Goal: Task Accomplishment & Management: Use online tool/utility

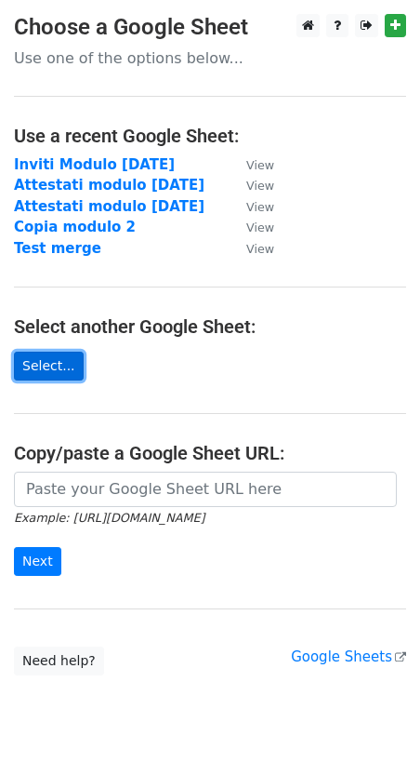
click at [52, 369] on link "Select..." at bounding box center [49, 366] width 70 height 29
click at [54, 366] on link "Select..." at bounding box center [49, 366] width 70 height 29
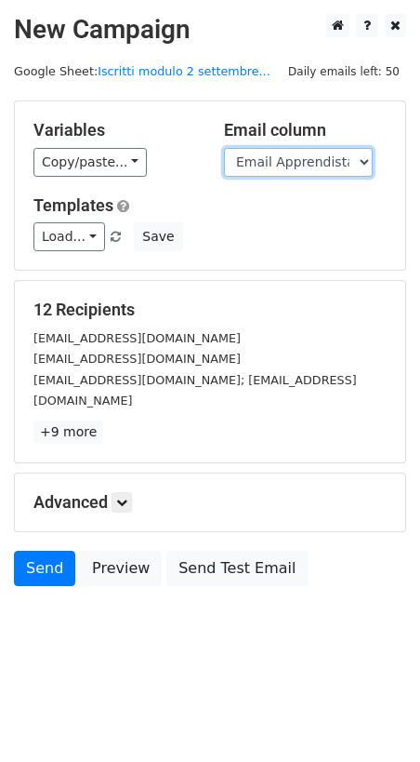
click at [341, 157] on select "COGNOME NOME Cognome e Nome Email Apprendista AZIENDA EMAIL AZIENDA Indicazioni…" at bounding box center [298, 162] width 149 height 29
click at [224, 148] on select "COGNOME NOME Cognome e Nome Email Apprendista AZIENDA EMAIL AZIENDA Indicazioni…" at bounding box center [298, 162] width 149 height 29
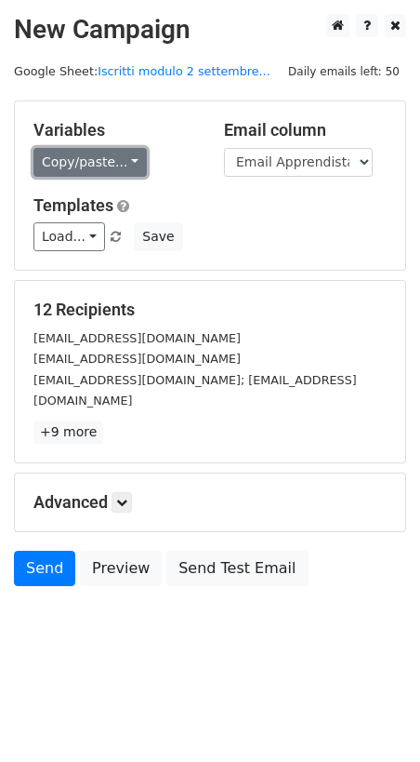
click at [100, 166] on link "Copy/paste..." at bounding box center [89, 162] width 113 height 29
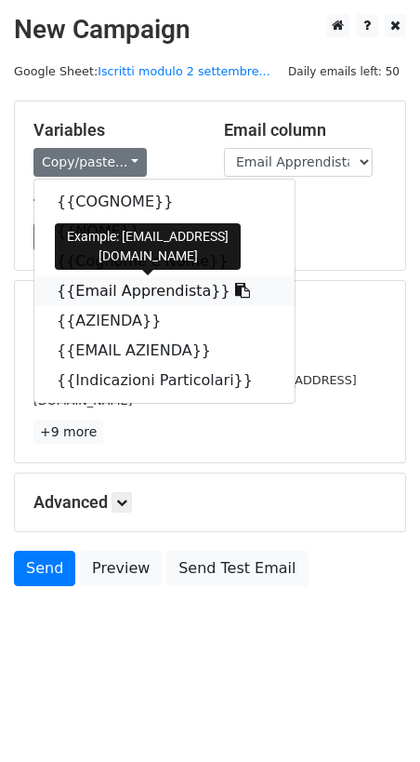
click at [235, 291] on icon at bounding box center [242, 290] width 15 height 15
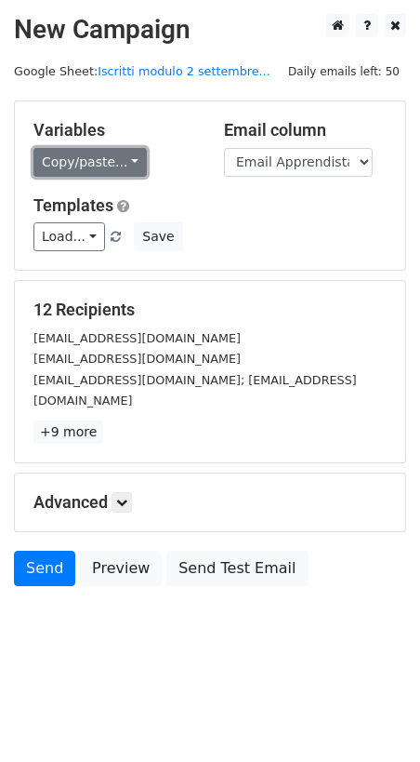
click at [87, 154] on link "Copy/paste..." at bounding box center [89, 162] width 113 height 29
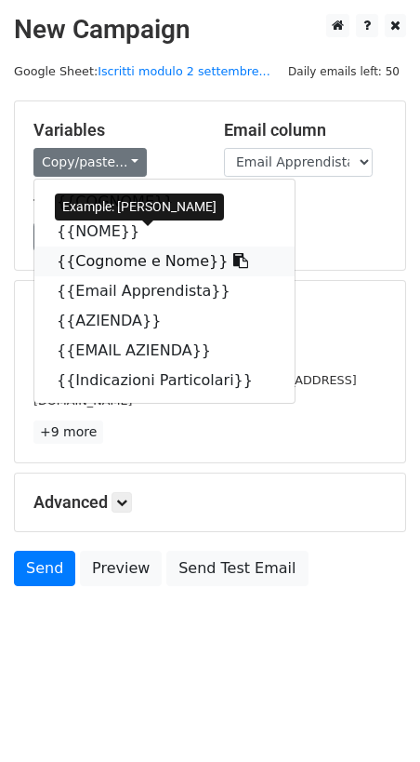
click at [233, 261] on icon at bounding box center [240, 260] width 15 height 15
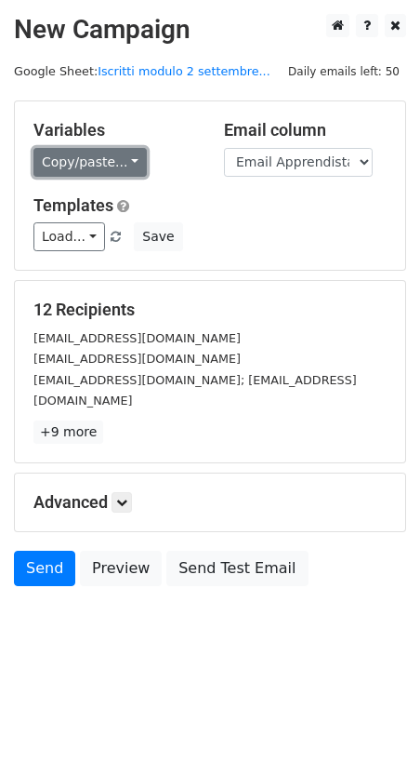
click at [105, 165] on link "Copy/paste..." at bounding box center [89, 162] width 113 height 29
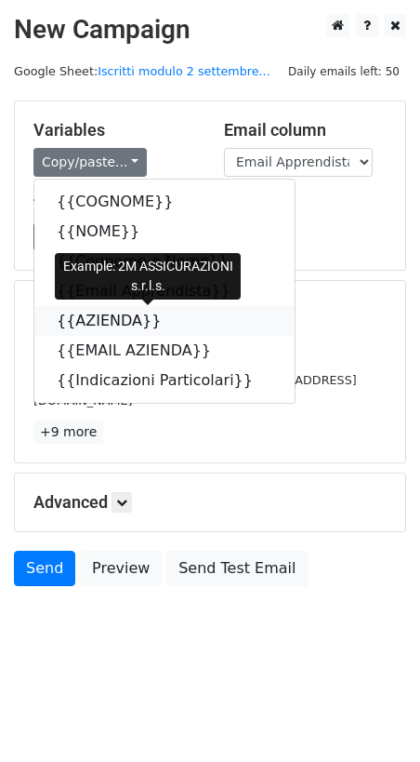
click at [166, 319] on icon at bounding box center [173, 320] width 15 height 15
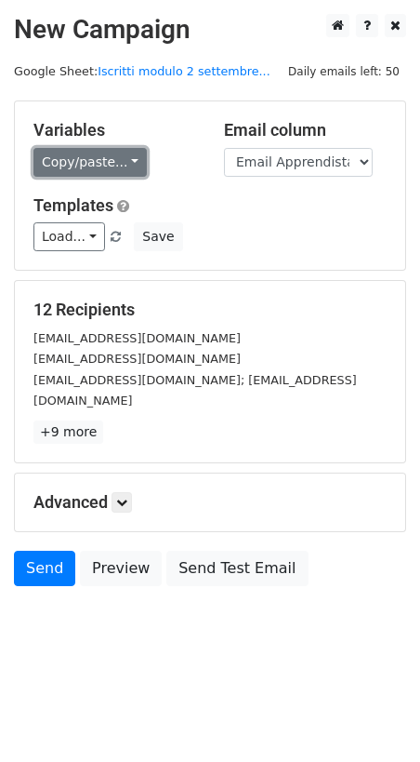
click at [105, 166] on link "Copy/paste..." at bounding box center [89, 162] width 113 height 29
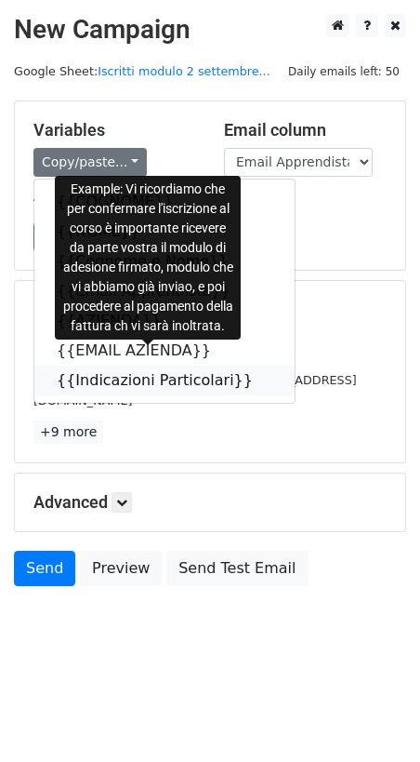
click at [258, 380] on icon at bounding box center [265, 379] width 15 height 15
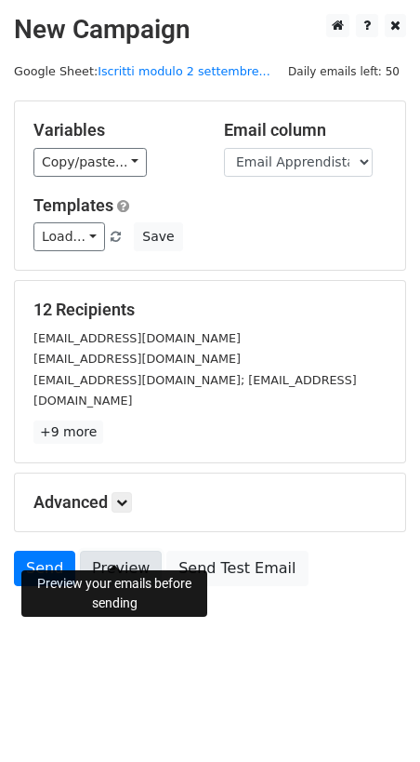
click at [109, 551] on link "Preview" at bounding box center [121, 568] width 82 height 35
click at [122, 551] on link "Preview" at bounding box center [121, 568] width 82 height 35
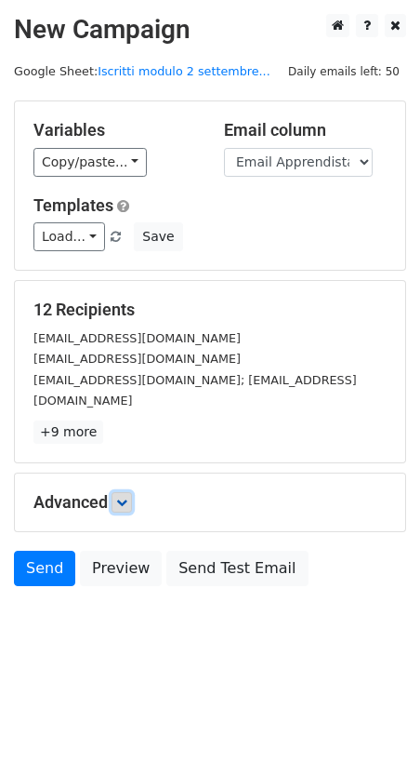
click at [125, 497] on icon at bounding box center [121, 502] width 11 height 11
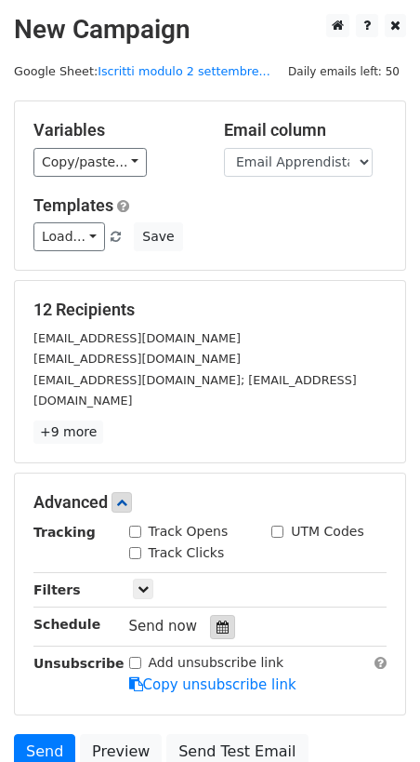
click at [217, 620] on icon at bounding box center [223, 626] width 12 height 13
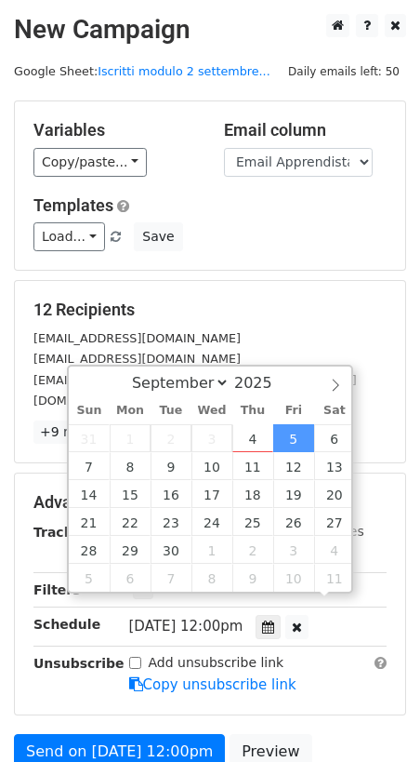
scroll to position [1, 0]
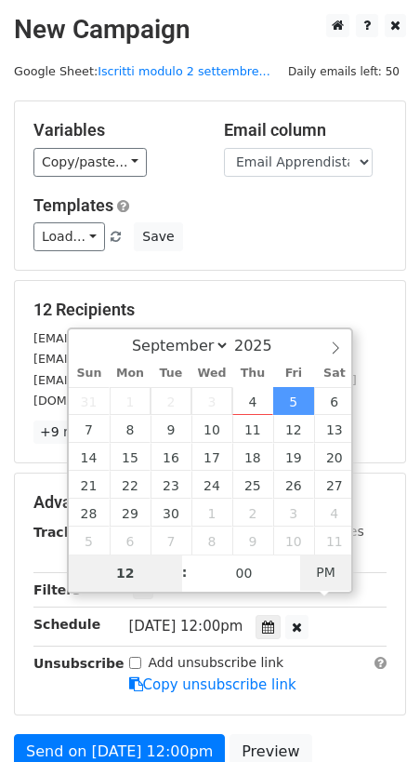
click at [331, 574] on span "PM" at bounding box center [325, 571] width 51 height 37
type input "2025-09-05 23:00"
type input "11"
click at [179, 582] on span at bounding box center [175, 582] width 13 height 19
type input "2025-09-05 22:00"
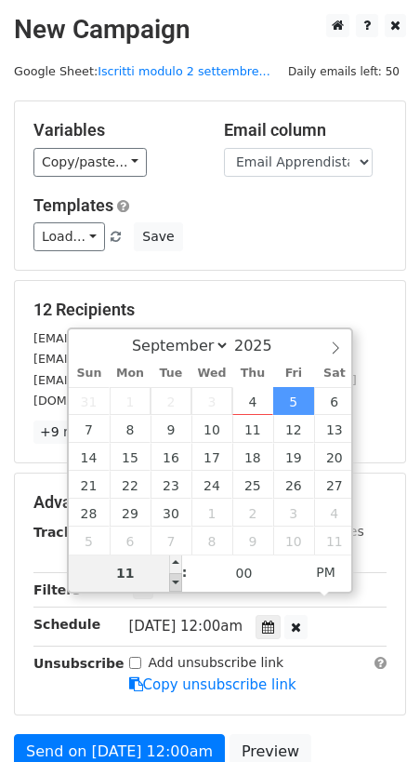
type input "10"
click at [179, 582] on span at bounding box center [175, 582] width 13 height 19
type input "2025-09-05 21:00"
type input "09"
click at [179, 582] on span at bounding box center [175, 582] width 13 height 19
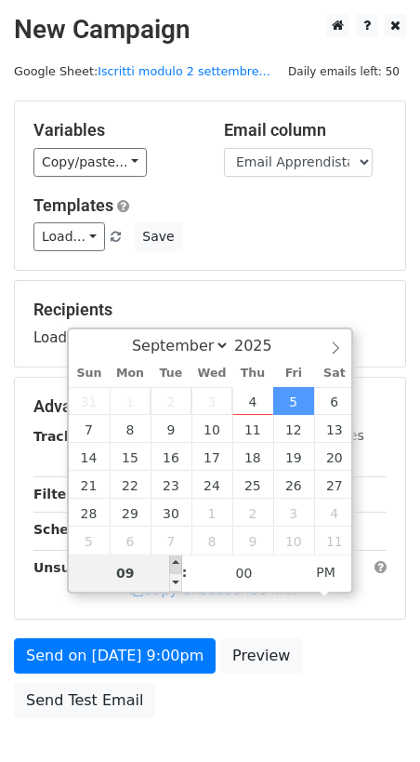
type input "2025-09-05 22:00"
type input "10"
click at [179, 560] on span at bounding box center [175, 563] width 13 height 19
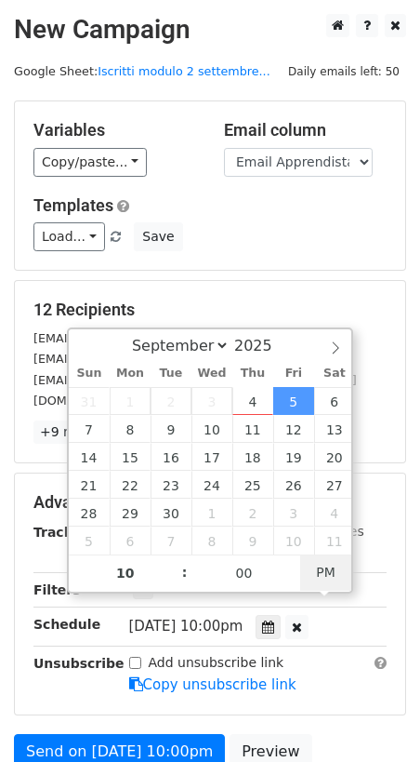
type input "2025-09-05 10:00"
click at [328, 569] on span "PM" at bounding box center [325, 571] width 51 height 37
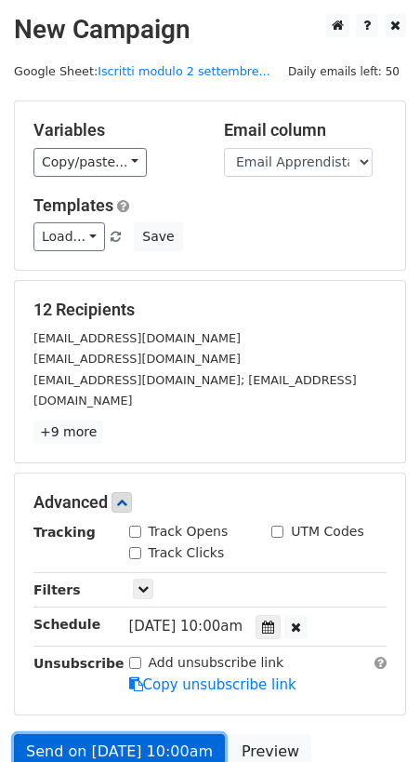
click at [121, 734] on link "Send on Sep 5 at 10:00am" at bounding box center [119, 751] width 211 height 35
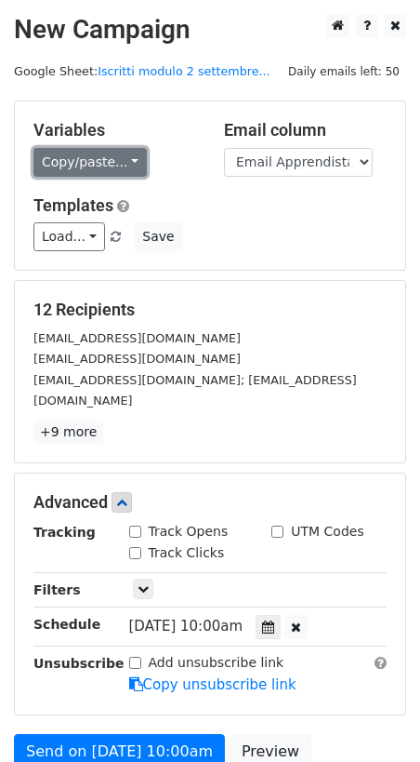
click at [98, 165] on link "Copy/paste..." at bounding box center [89, 162] width 113 height 29
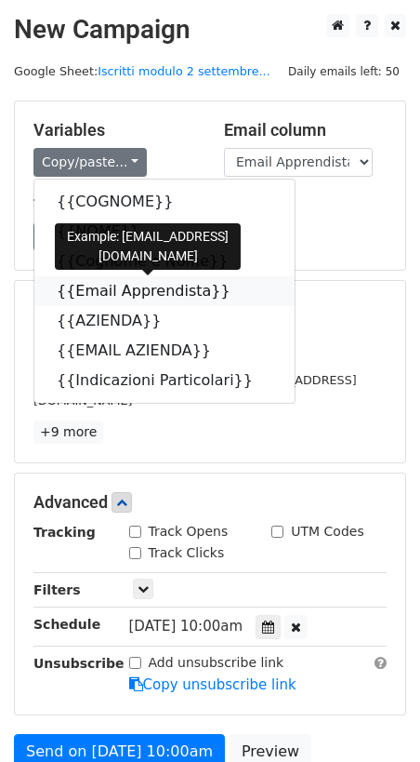
click at [235, 291] on icon at bounding box center [242, 290] width 15 height 15
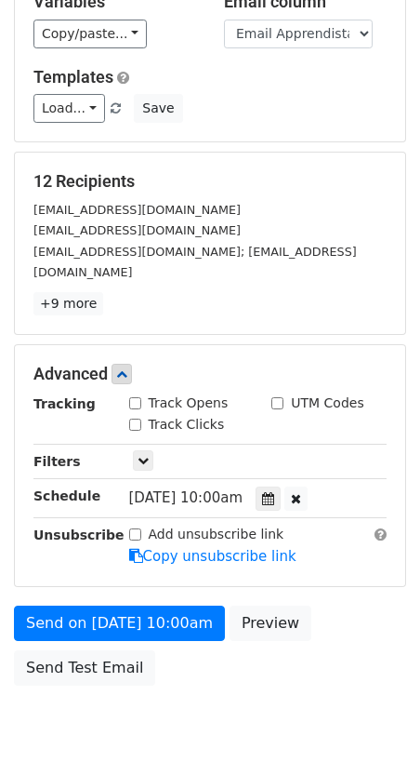
scroll to position [188, 0]
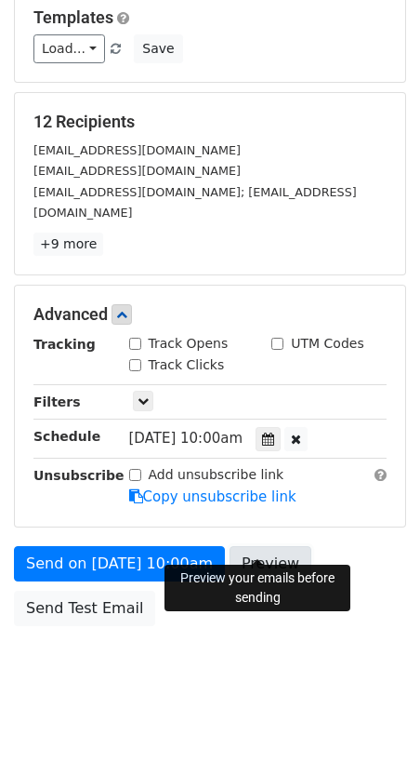
click at [252, 546] on link "Preview" at bounding box center [271, 563] width 82 height 35
click at [262, 546] on link "Preview" at bounding box center [271, 563] width 82 height 35
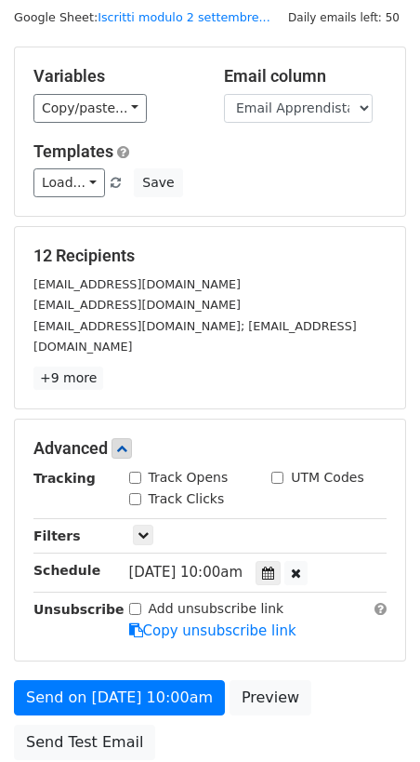
scroll to position [0, 0]
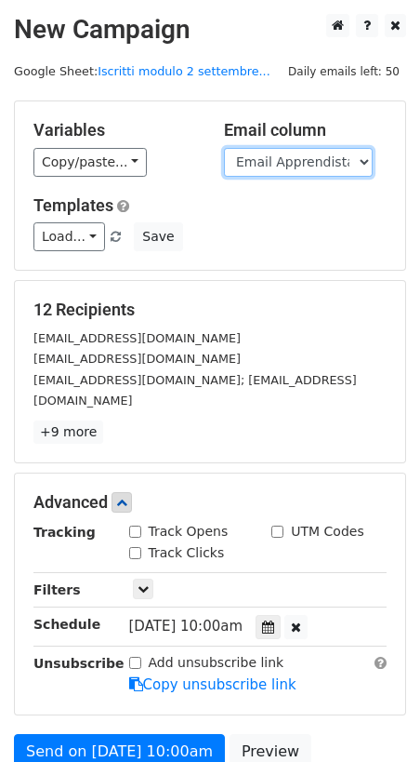
click at [358, 165] on select "COGNOME NOME Cognome e Nome Email Apprendista AZIENDA EMAIL AZIENDA Indicazioni…" at bounding box center [298, 162] width 149 height 29
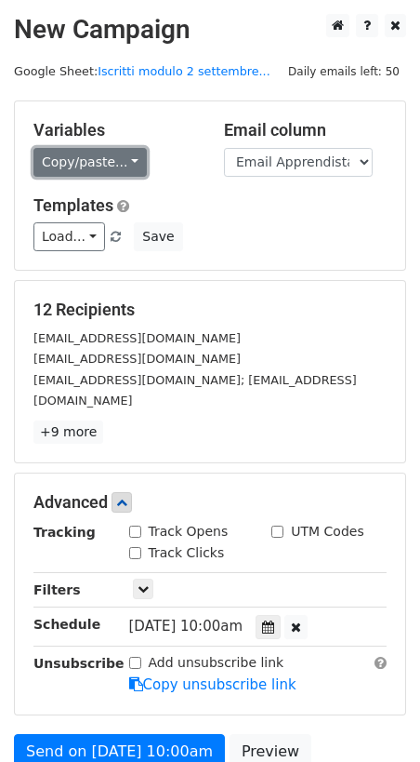
click at [119, 166] on link "Copy/paste..." at bounding box center [89, 162] width 113 height 29
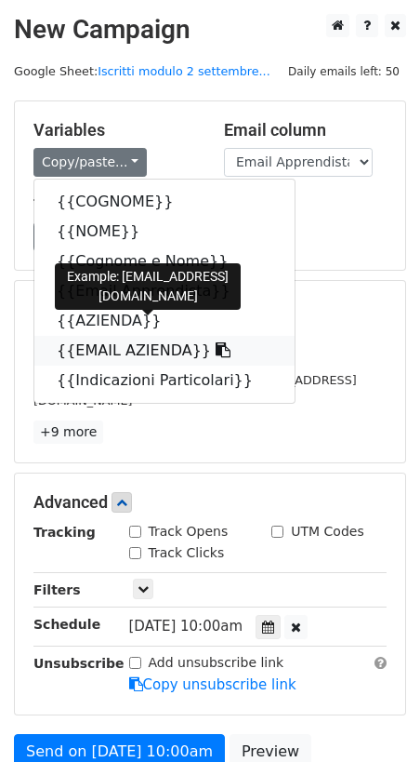
click at [216, 351] on icon at bounding box center [223, 349] width 15 height 15
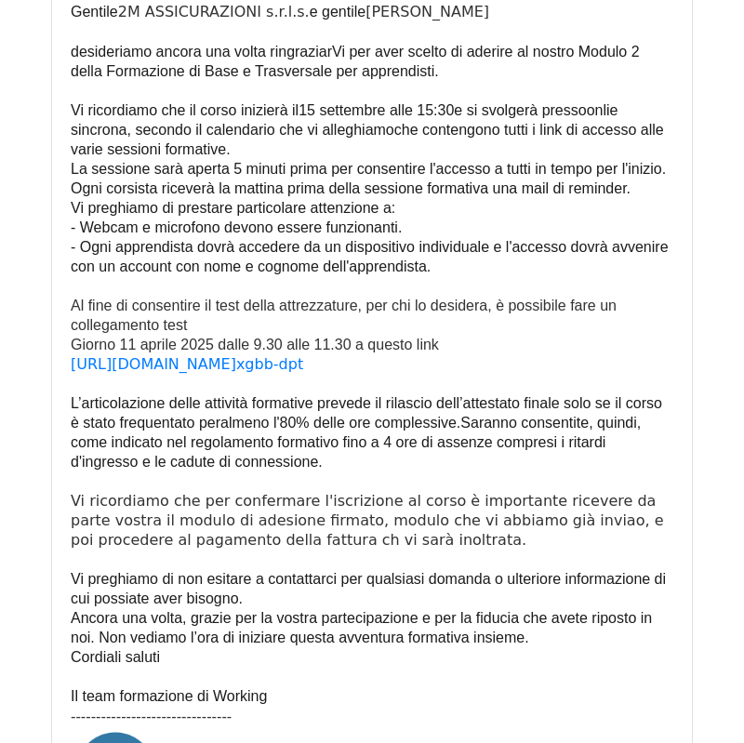
scroll to position [322, 0]
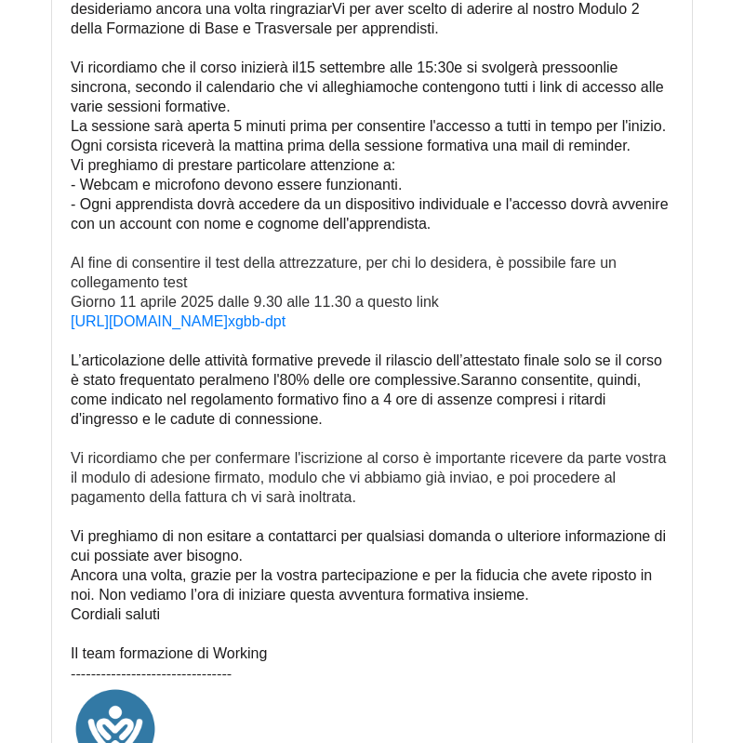
scroll to position [496, 0]
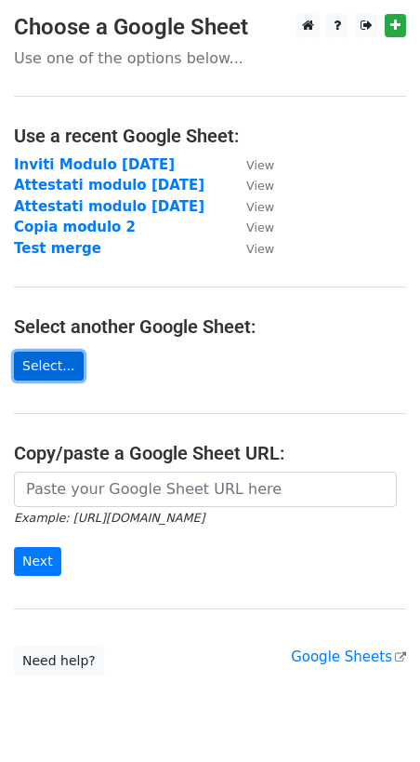
click at [47, 378] on link "Select..." at bounding box center [49, 366] width 70 height 29
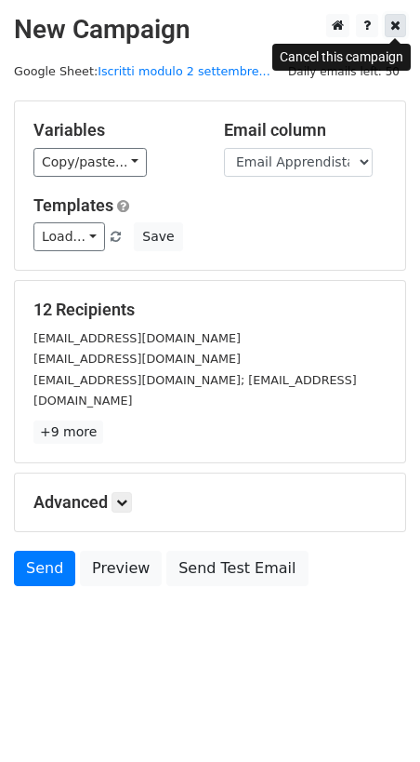
click at [399, 24] on icon at bounding box center [396, 25] width 10 height 13
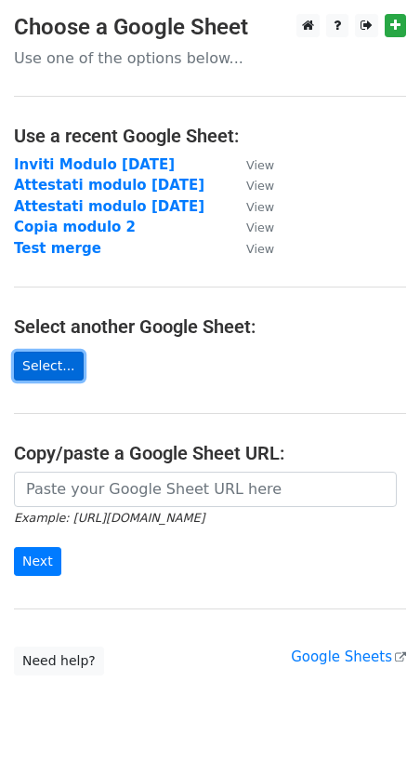
click at [52, 368] on link "Select..." at bounding box center [49, 366] width 70 height 29
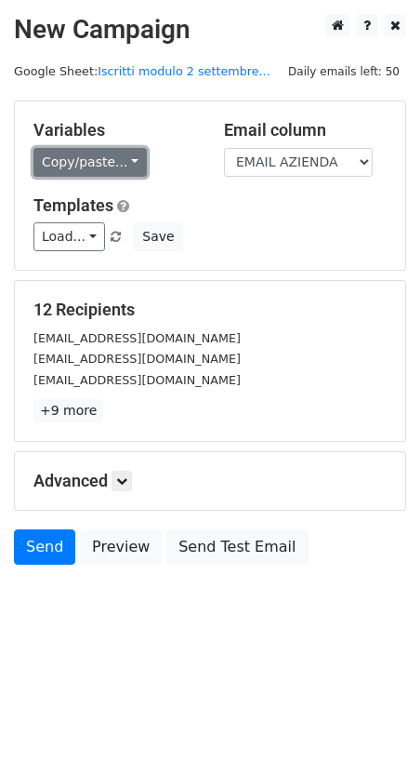
click at [123, 163] on link "Copy/paste..." at bounding box center [89, 162] width 113 height 29
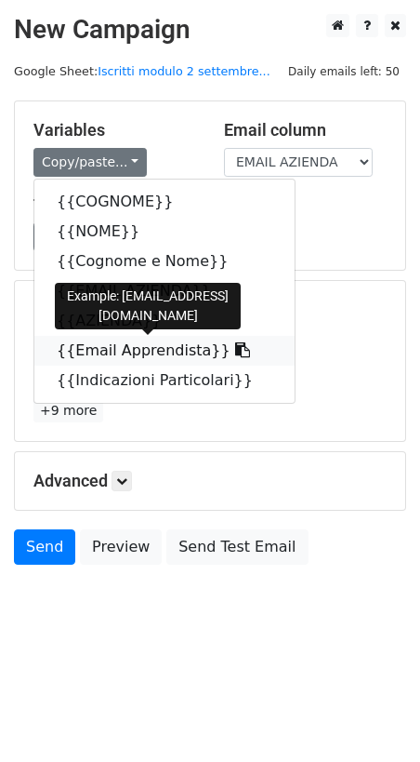
click at [235, 352] on icon at bounding box center [242, 349] width 15 height 15
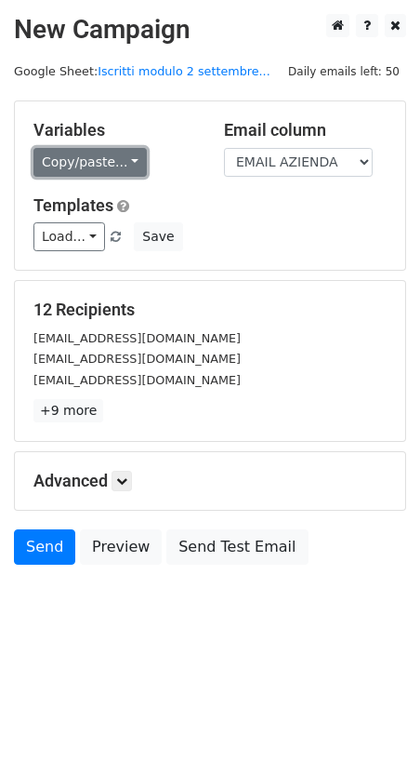
click at [135, 162] on link "Copy/paste..." at bounding box center [89, 162] width 113 height 29
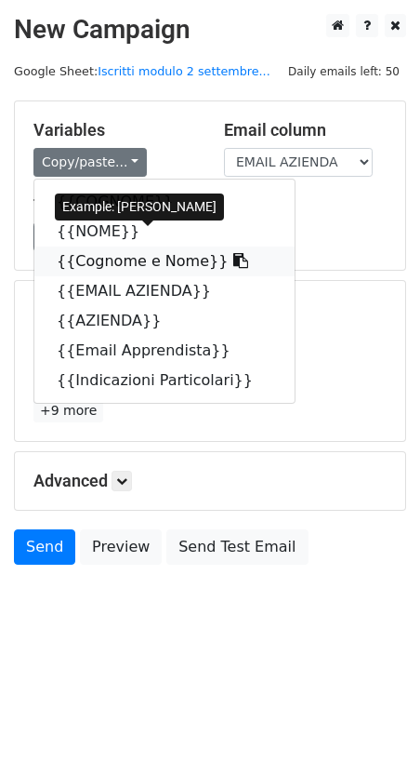
click at [233, 263] on icon at bounding box center [240, 260] width 15 height 15
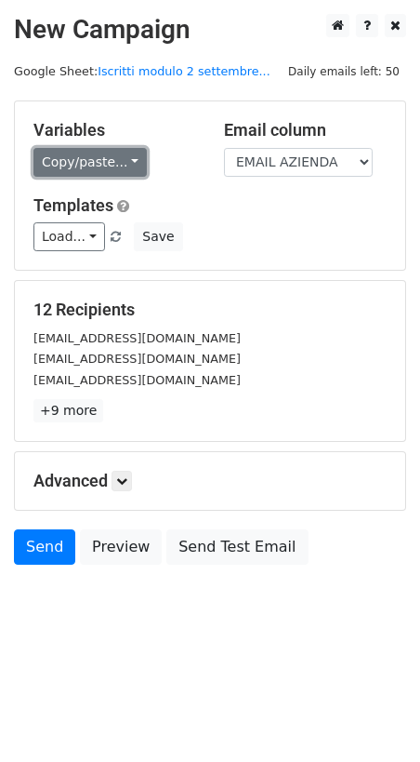
click at [131, 163] on link "Copy/paste..." at bounding box center [89, 162] width 113 height 29
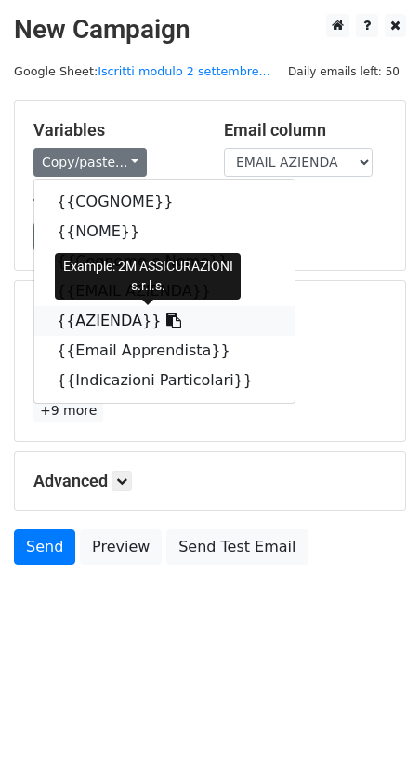
click at [166, 321] on icon at bounding box center [173, 320] width 15 height 15
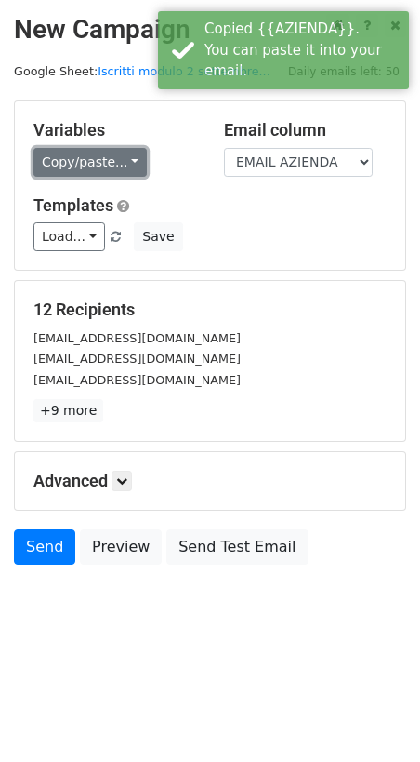
click at [120, 158] on link "Copy/paste..." at bounding box center [89, 162] width 113 height 29
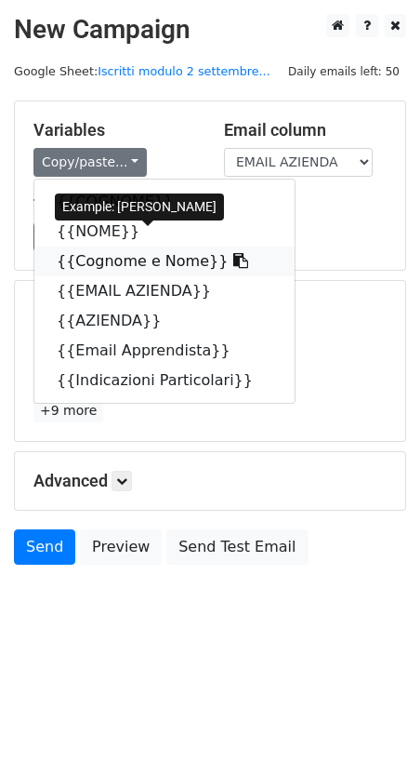
drag, startPoint x: 215, startPoint y: 263, endPoint x: 31, endPoint y: 257, distance: 184.3
click at [233, 263] on icon at bounding box center [240, 260] width 15 height 15
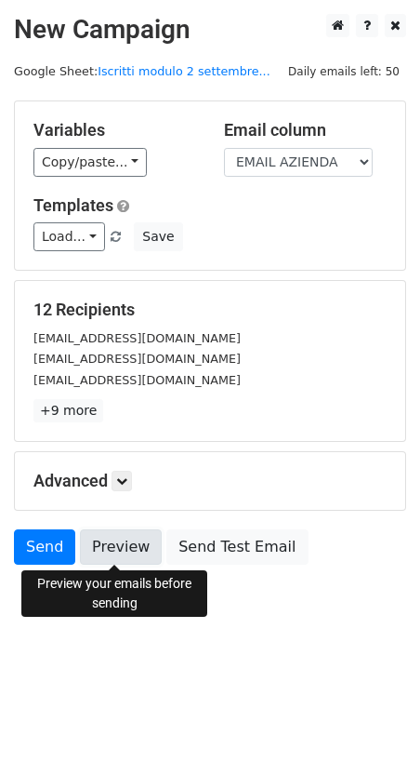
click at [121, 549] on link "Preview" at bounding box center [121, 546] width 82 height 35
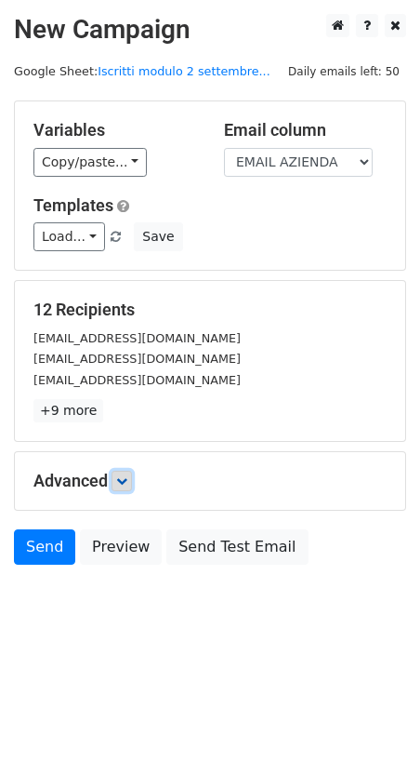
click at [127, 481] on icon at bounding box center [121, 480] width 11 height 11
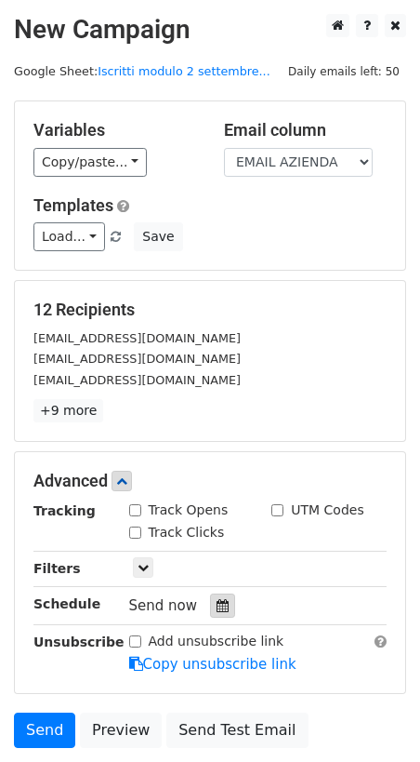
click at [217, 605] on icon at bounding box center [223, 605] width 12 height 13
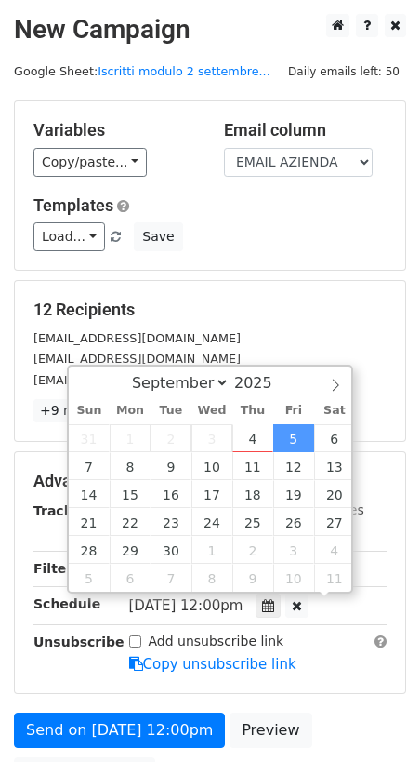
scroll to position [1, 0]
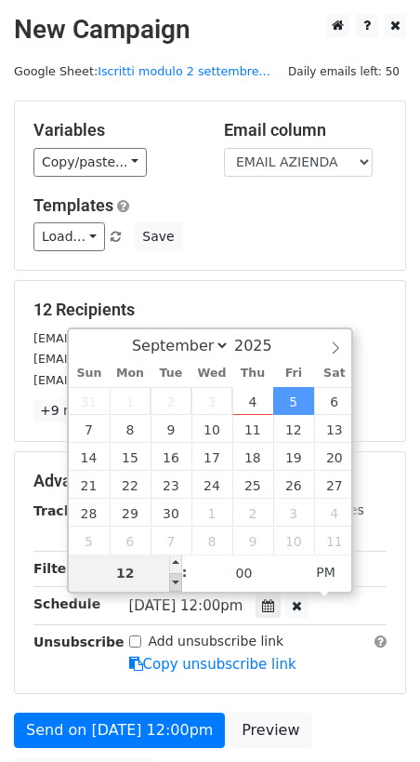
type input "2025-09-05 11:00"
type input "11"
click at [177, 582] on span at bounding box center [175, 582] width 13 height 19
type input "2025-09-05 10:00"
type input "10"
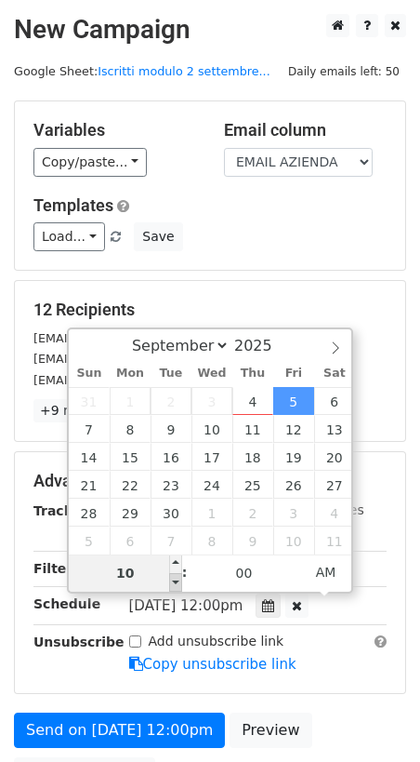
click at [177, 582] on span at bounding box center [175, 582] width 13 height 19
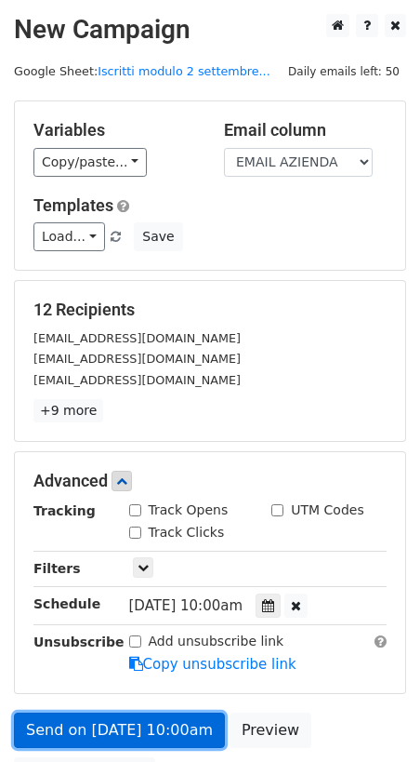
click at [144, 728] on link "Send on Sep 5 at 10:00am" at bounding box center [119, 729] width 211 height 35
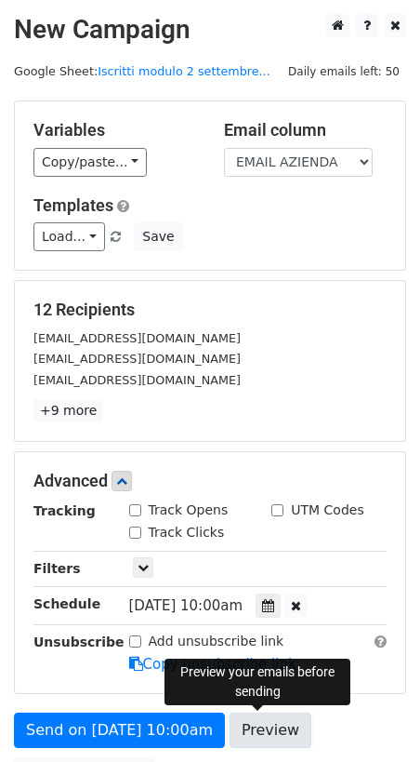
click at [270, 725] on link "Preview" at bounding box center [271, 729] width 82 height 35
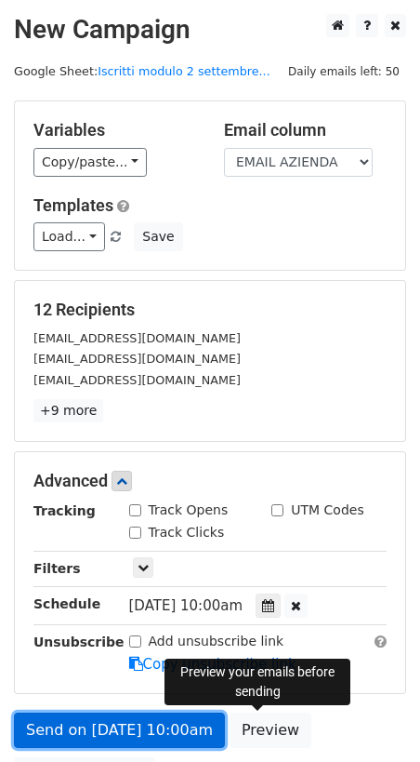
click at [115, 730] on link "Send on Sep 5 at 10:00am" at bounding box center [119, 729] width 211 height 35
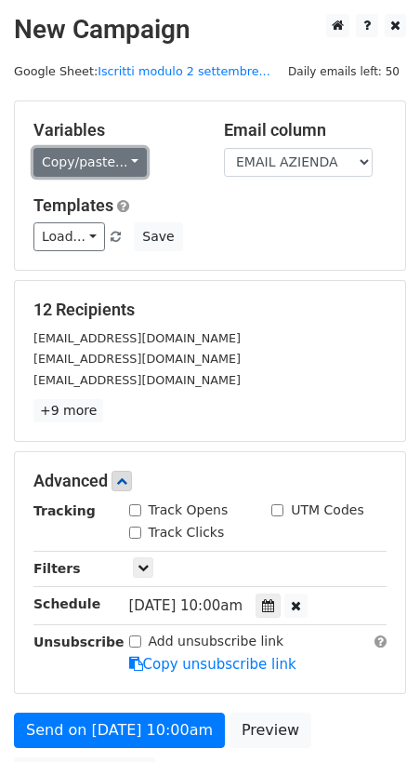
click at [126, 155] on link "Copy/paste..." at bounding box center [89, 162] width 113 height 29
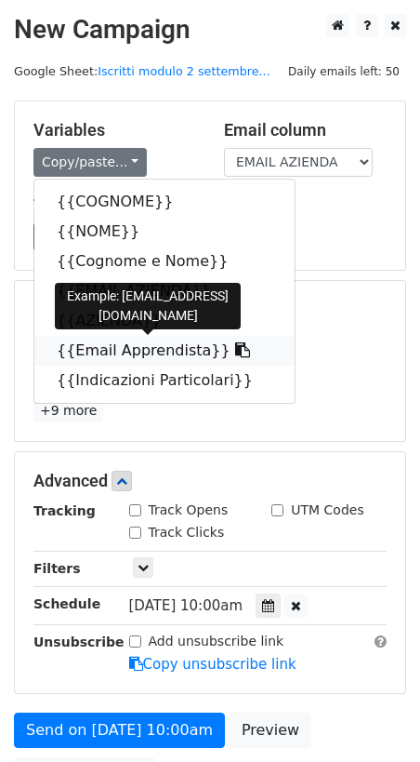
click at [235, 351] on icon at bounding box center [242, 349] width 15 height 15
copy div ":"
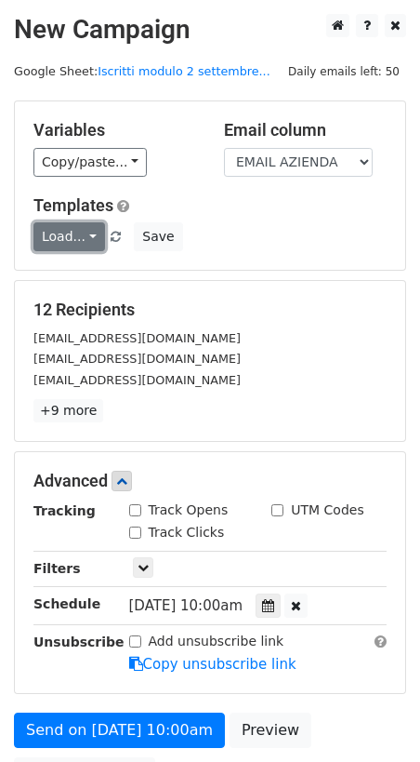
click at [95, 238] on link "Load..." at bounding box center [69, 236] width 72 height 29
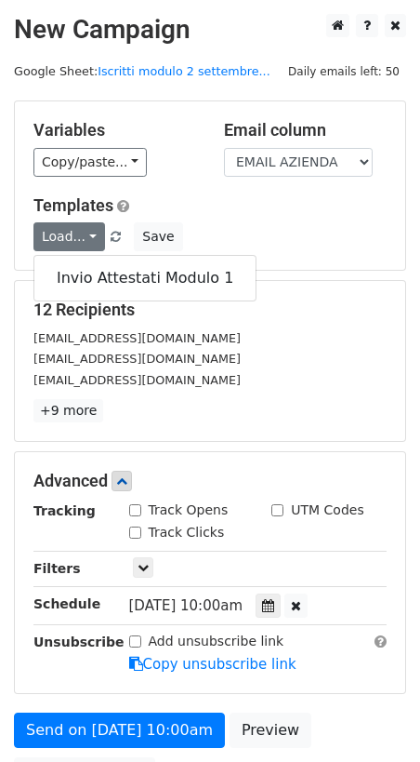
click at [257, 214] on h5 "Templates" at bounding box center [209, 205] width 353 height 20
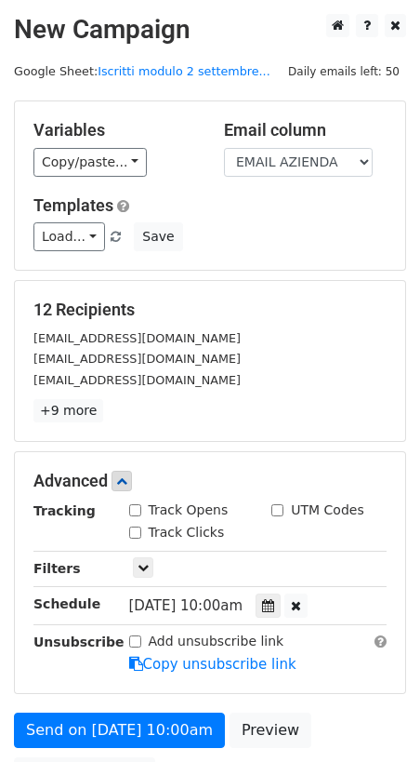
click at [352, 229] on div "Load... Invio Attestati Modulo 1 Save" at bounding box center [210, 236] width 381 height 29
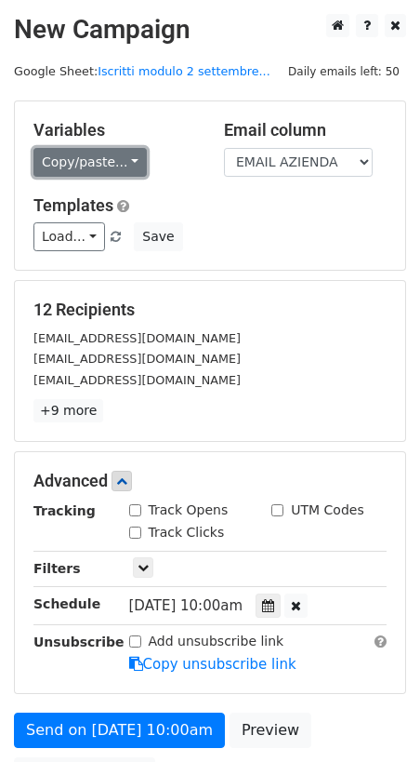
click at [130, 164] on link "Copy/paste..." at bounding box center [89, 162] width 113 height 29
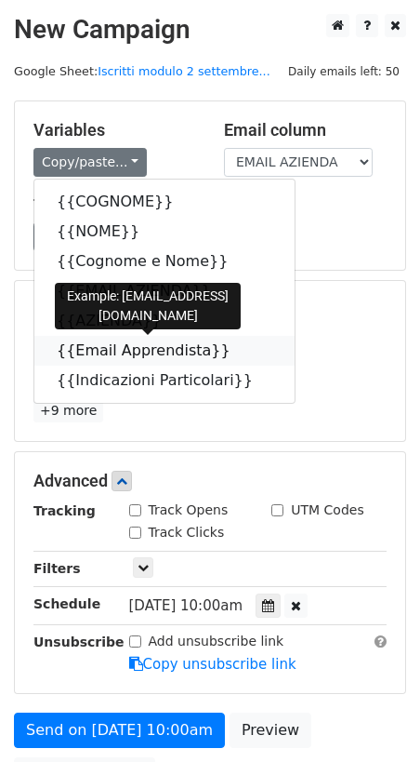
click at [235, 353] on icon at bounding box center [242, 349] width 15 height 15
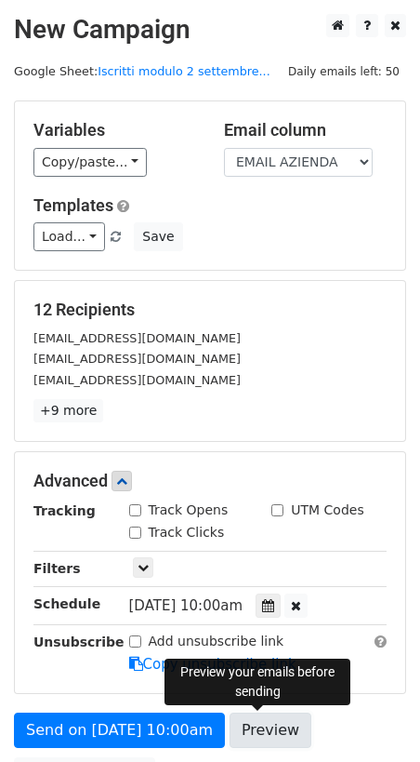
click at [265, 730] on link "Preview" at bounding box center [271, 729] width 82 height 35
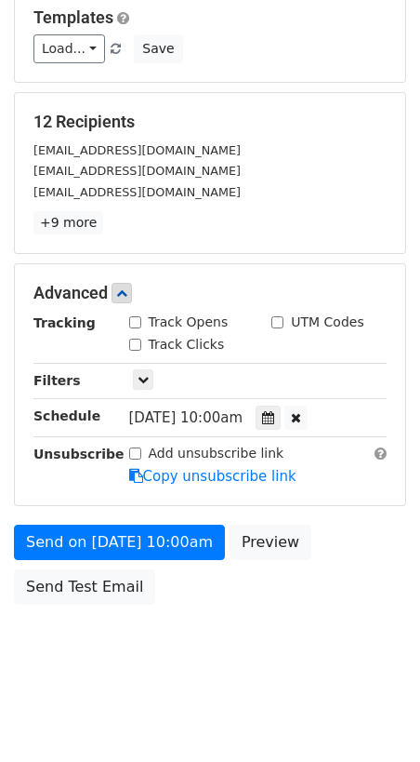
scroll to position [0, 0]
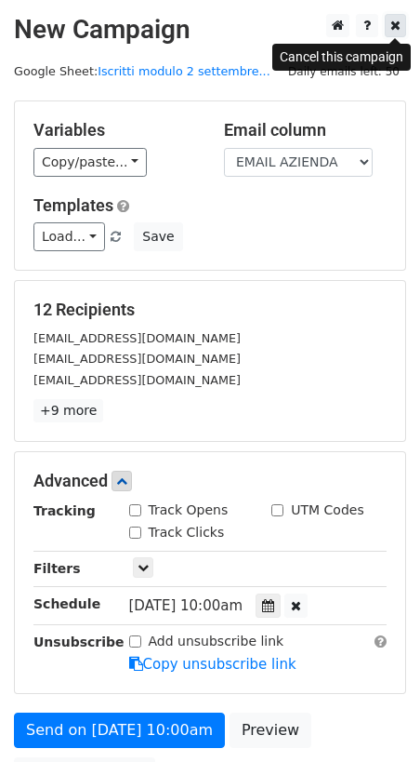
click at [394, 26] on icon at bounding box center [396, 25] width 10 height 13
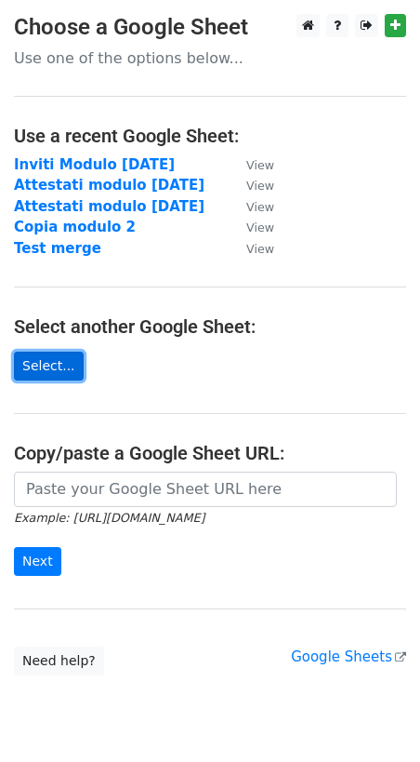
click at [45, 365] on link "Select..." at bounding box center [49, 366] width 70 height 29
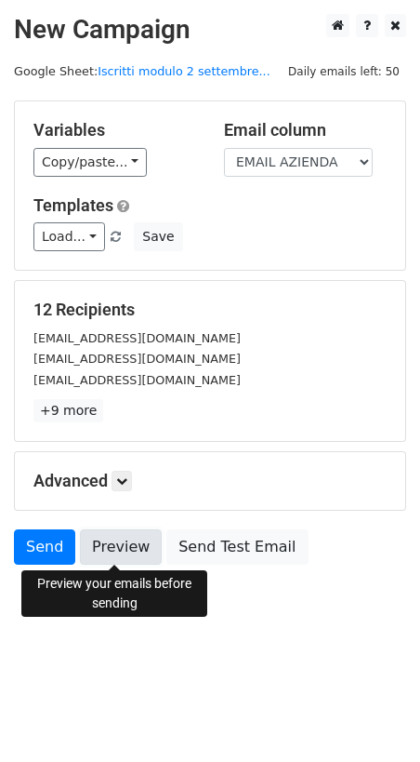
click at [99, 548] on link "Preview" at bounding box center [121, 546] width 82 height 35
click at [128, 473] on link at bounding box center [122, 481] width 20 height 20
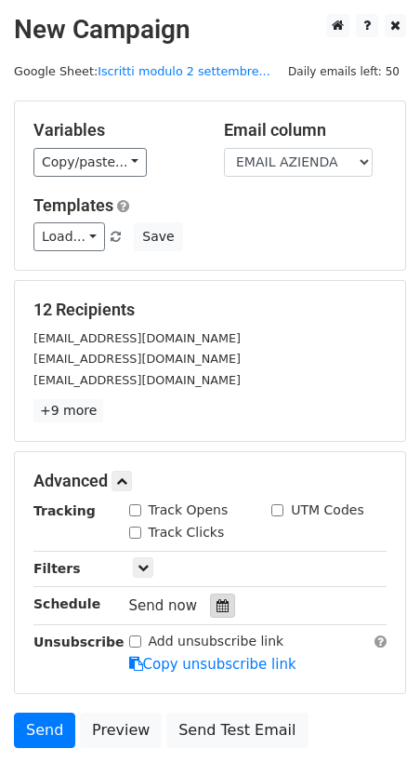
click at [217, 603] on icon at bounding box center [223, 605] width 12 height 13
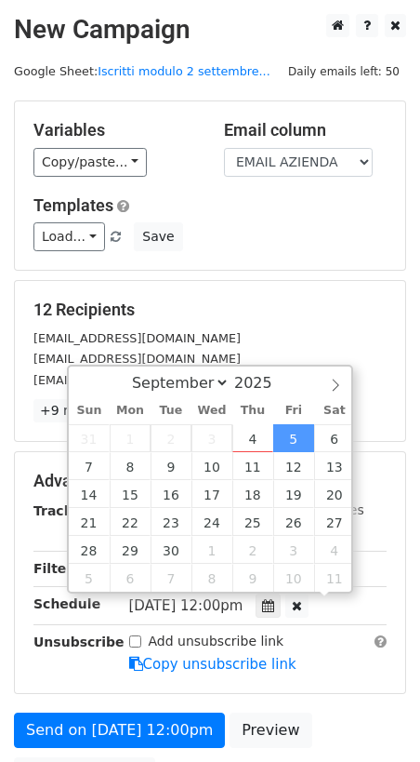
scroll to position [1, 0]
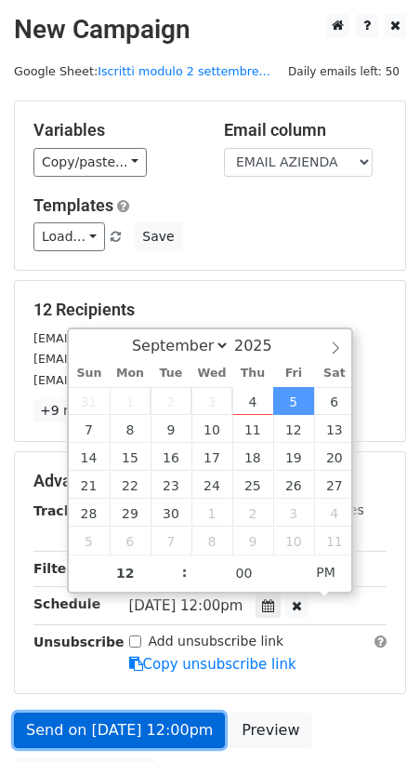
click at [143, 725] on link "Send on Sep 5 at 12:00pm" at bounding box center [119, 729] width 211 height 35
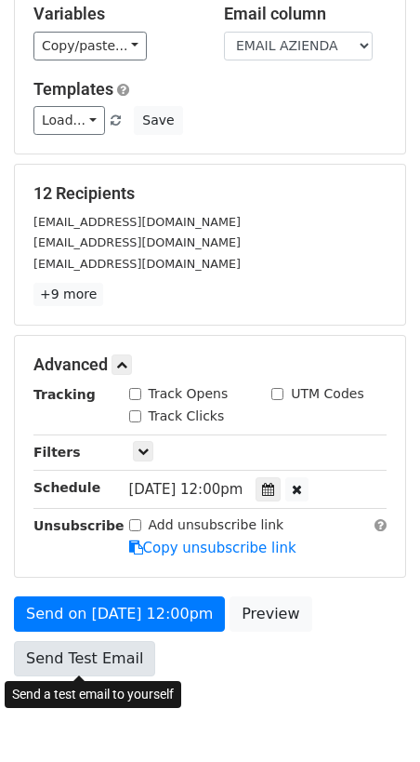
scroll to position [130, 0]
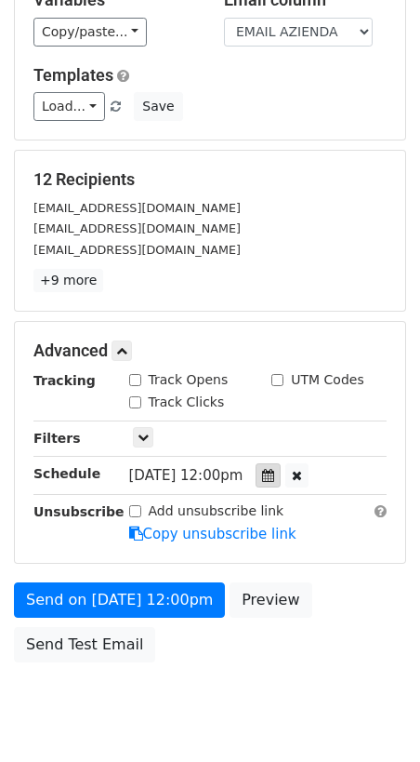
click at [274, 473] on icon at bounding box center [268, 475] width 12 height 13
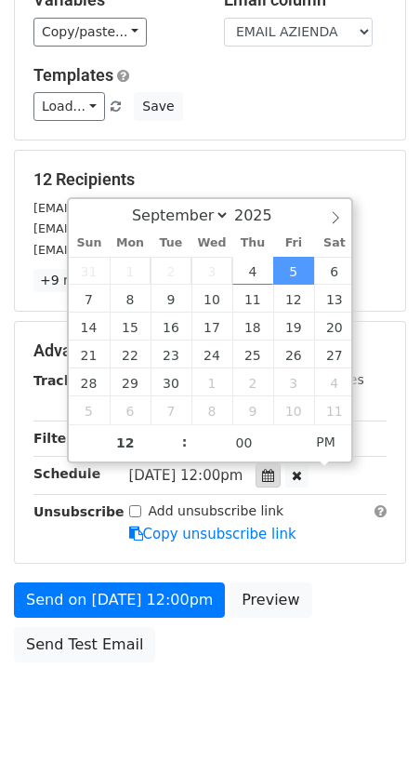
scroll to position [129, 0]
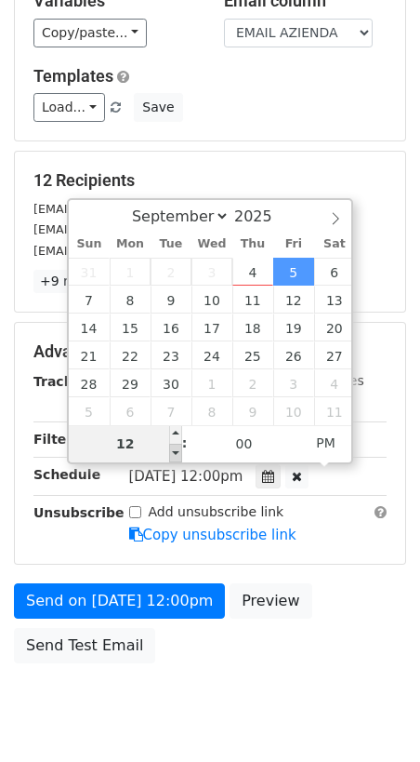
type input "2025-09-05 11:00"
type input "11"
click at [178, 452] on span at bounding box center [175, 453] width 13 height 19
type input "2025-09-05 10:00"
type input "10"
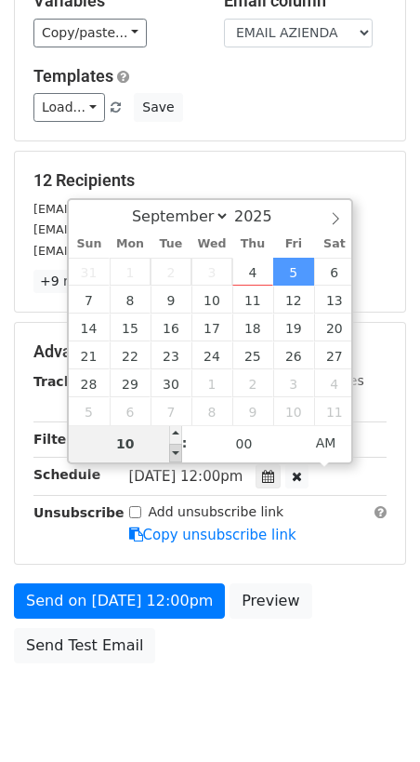
click at [178, 452] on span at bounding box center [175, 453] width 13 height 19
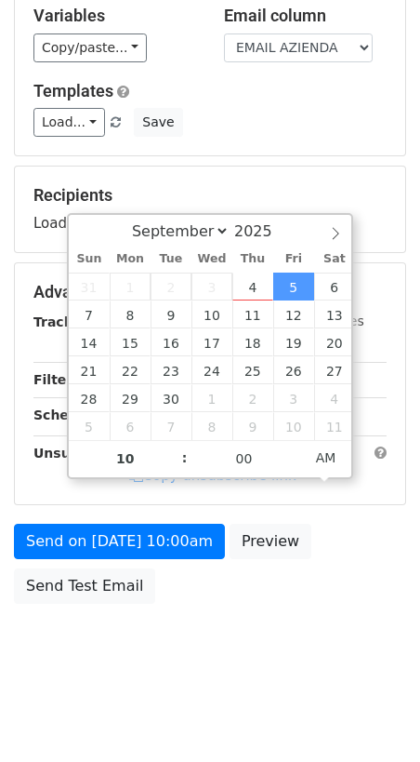
scroll to position [113, 0]
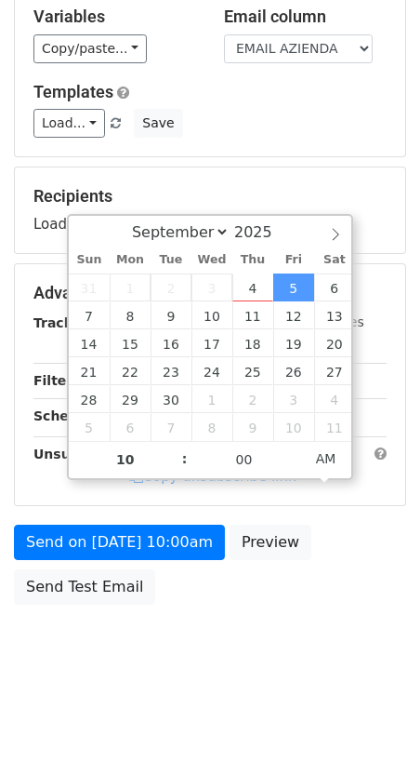
click at [200, 637] on body "New Campaign Daily emails left: 50 Google Sheet: Iscritti modulo 2 settembre...…" at bounding box center [210, 294] width 420 height 788
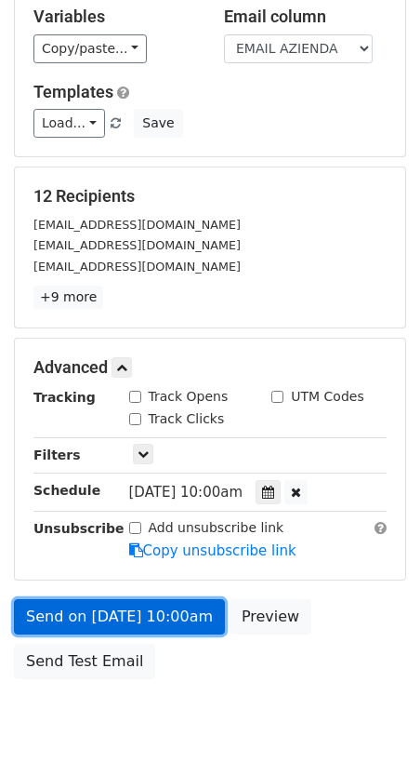
click at [154, 620] on link "Send on Sep 5 at 10:00am" at bounding box center [119, 616] width 211 height 35
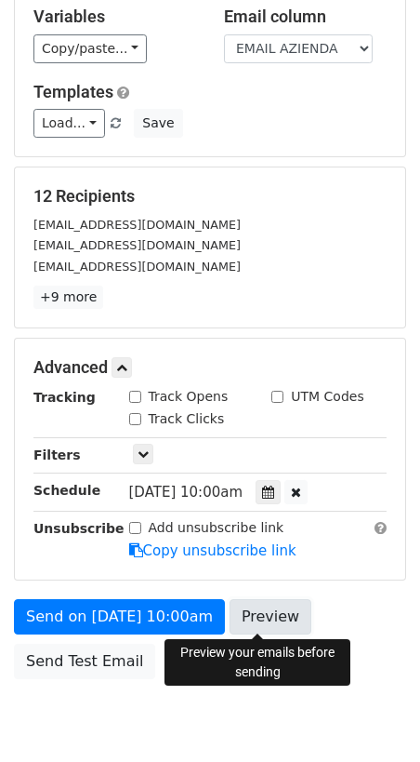
click at [265, 616] on link "Preview" at bounding box center [271, 616] width 82 height 35
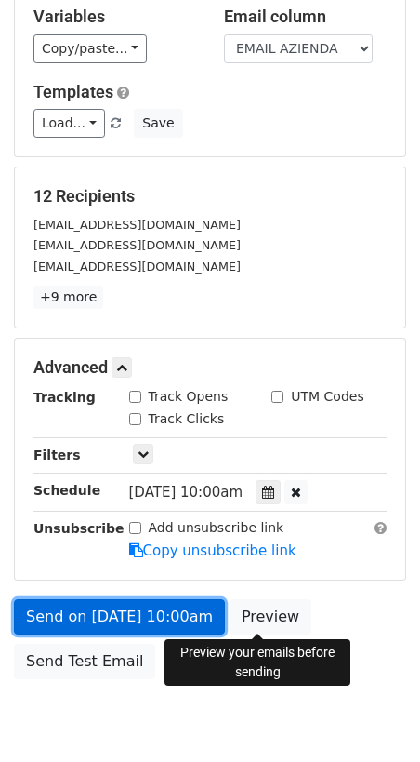
click at [136, 619] on link "Send on Sep 5 at 10:00am" at bounding box center [119, 616] width 211 height 35
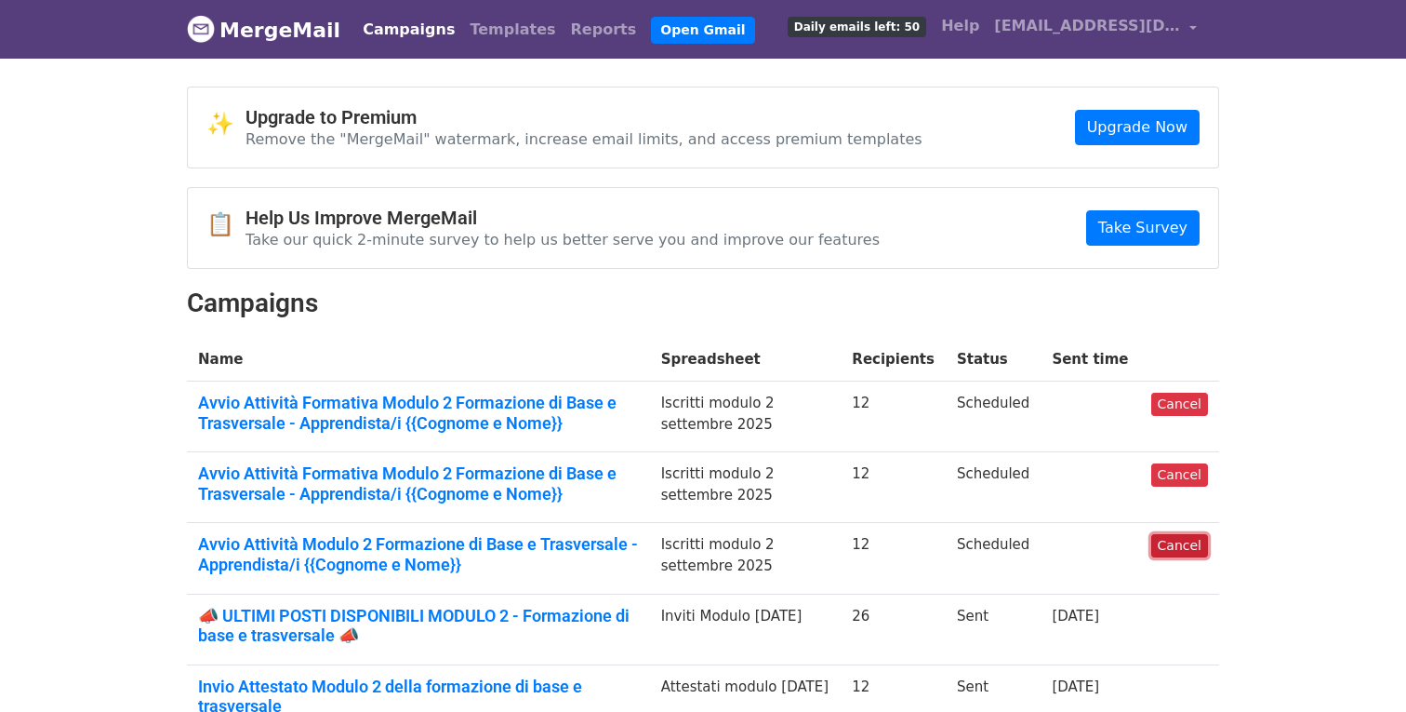
click at [1187, 546] on link "Cancel" at bounding box center [1180, 545] width 57 height 23
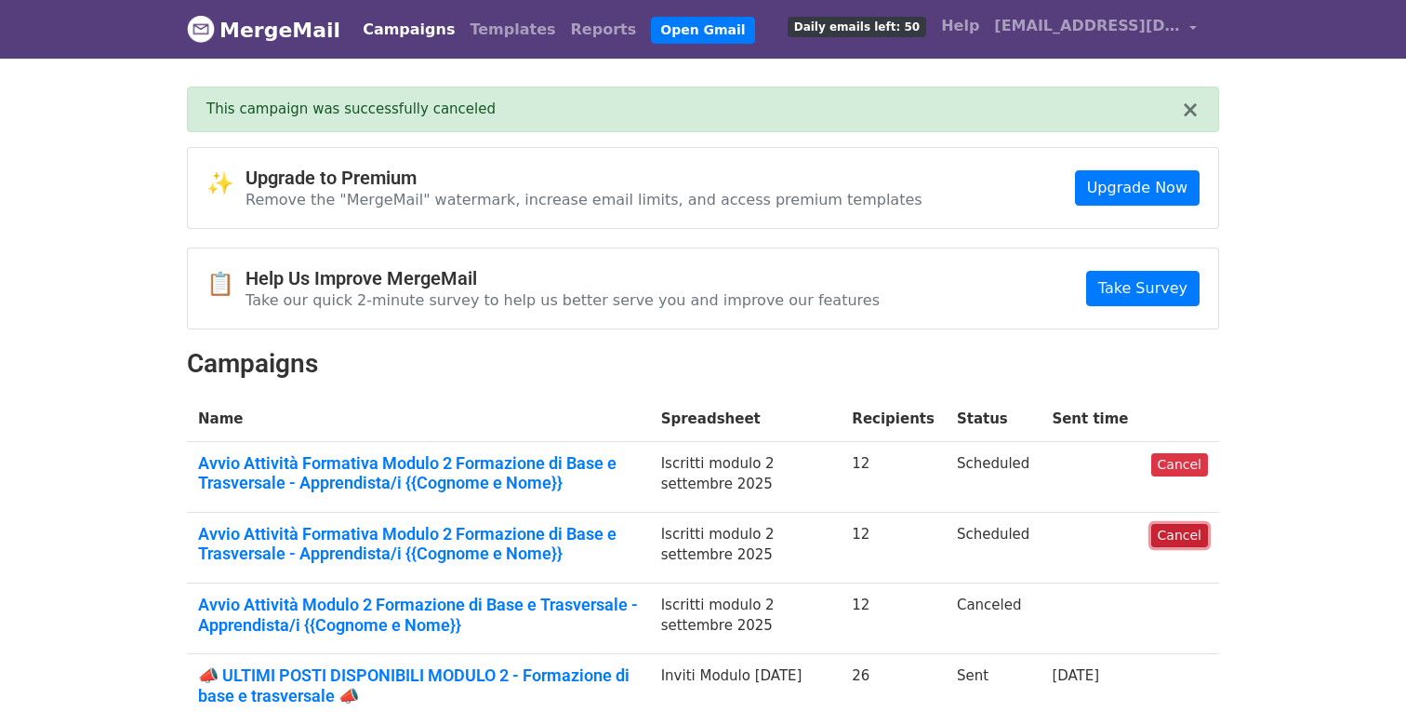
click at [1178, 539] on link "Cancel" at bounding box center [1180, 535] width 57 height 23
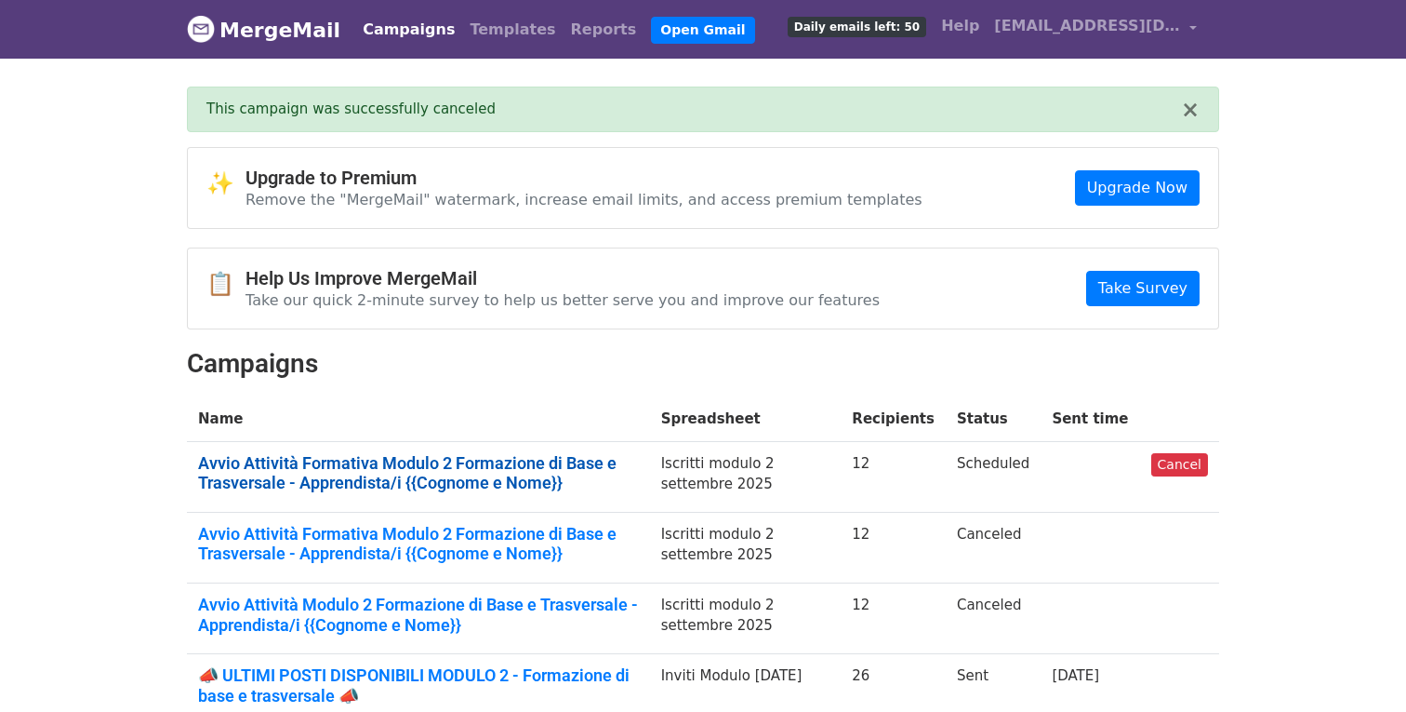
click at [514, 470] on link "Avvio Attività Formativa Modulo 2 Formazione di Base e Trasversale - Apprendist…" at bounding box center [418, 473] width 441 height 40
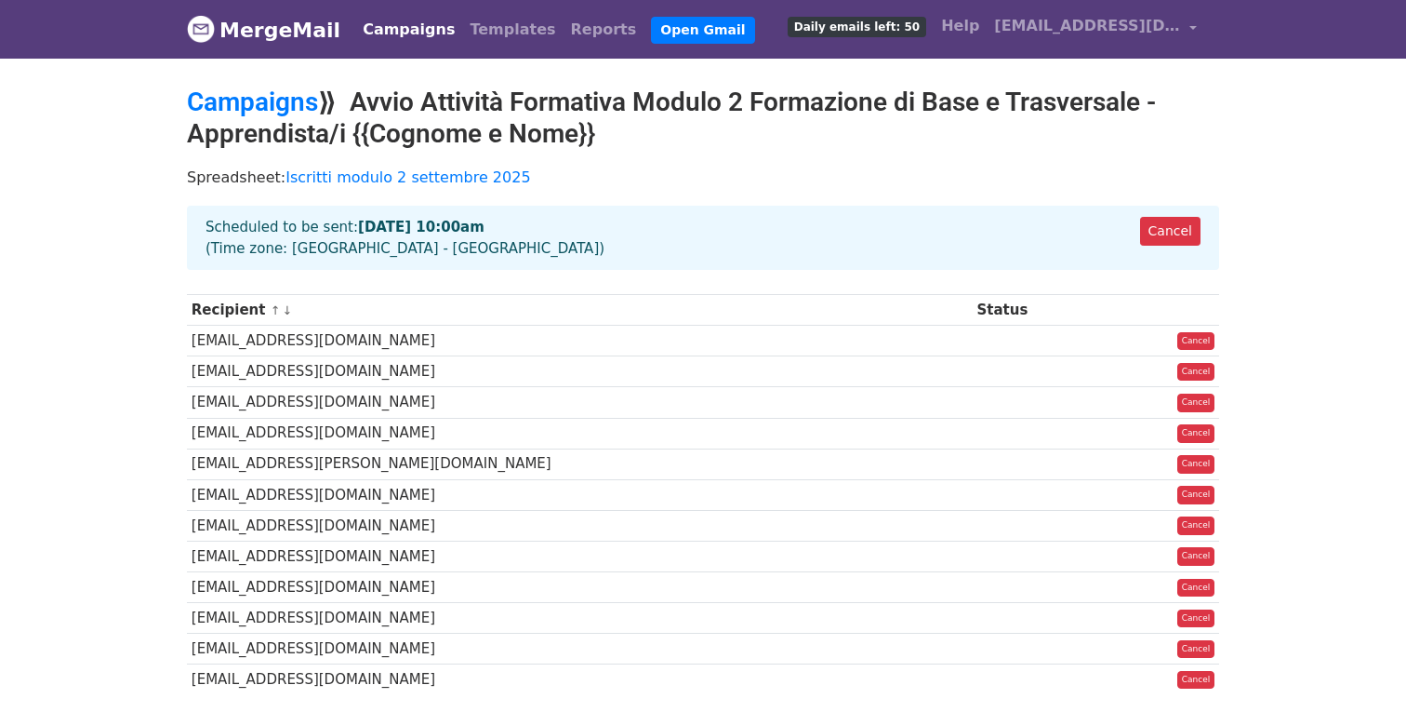
click at [279, 29] on link "MergeMail" at bounding box center [263, 29] width 153 height 39
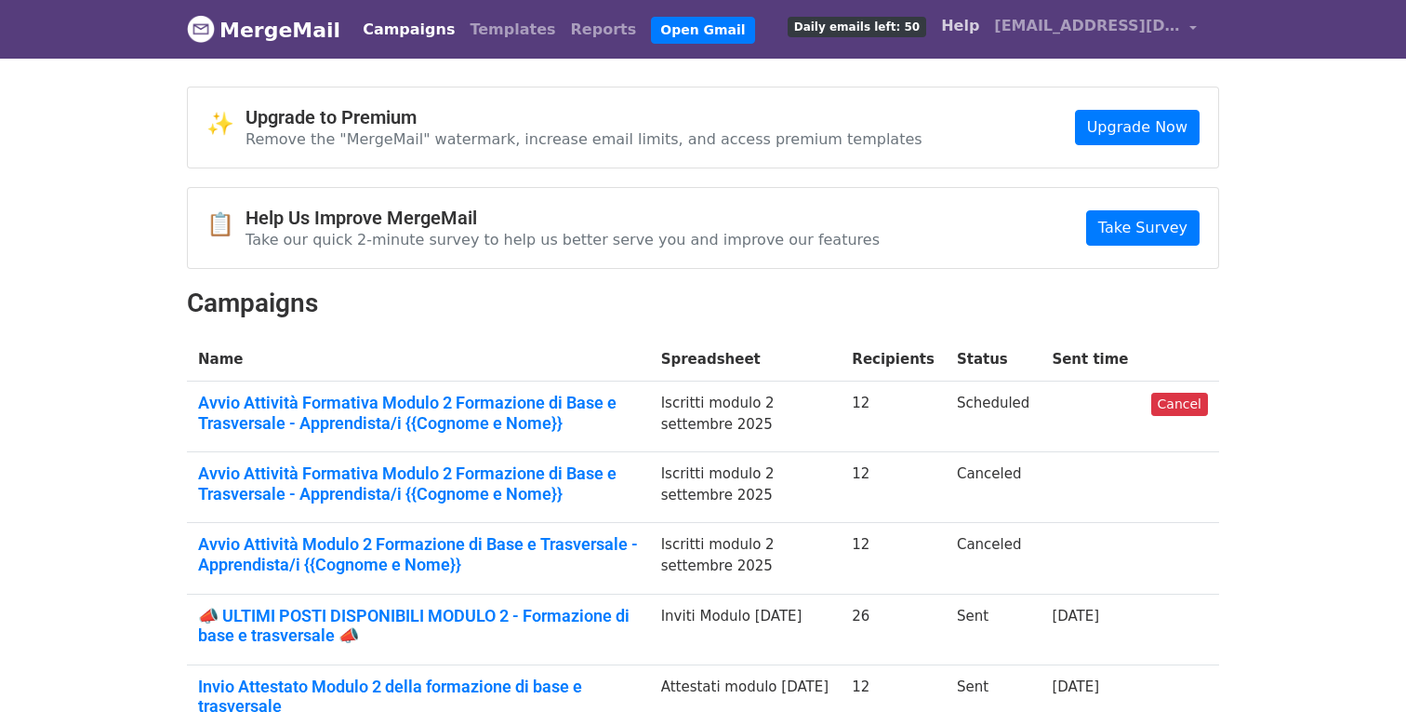
click at [965, 25] on link "Help" at bounding box center [960, 25] width 53 height 37
click at [1182, 405] on link "Cancel" at bounding box center [1180, 404] width 57 height 23
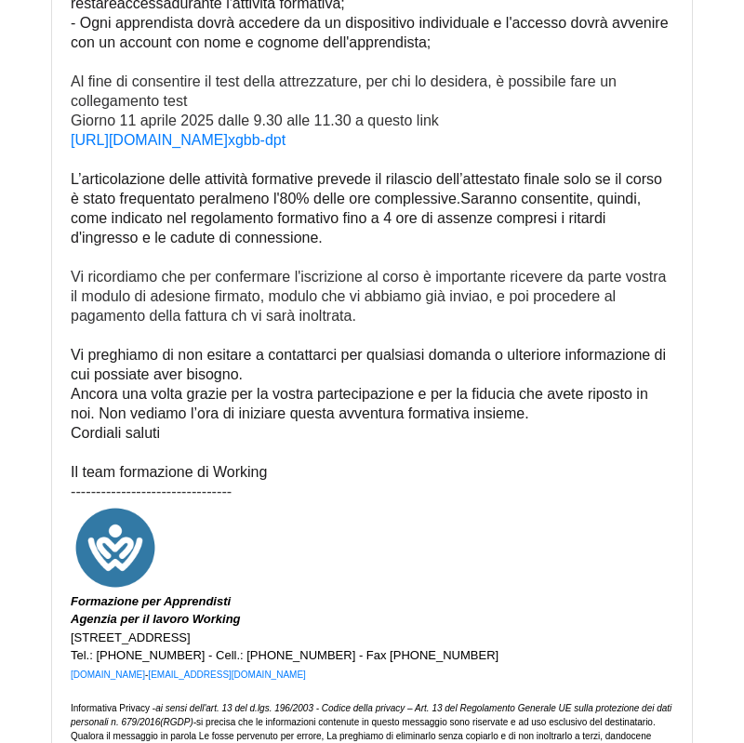
scroll to position [579, 0]
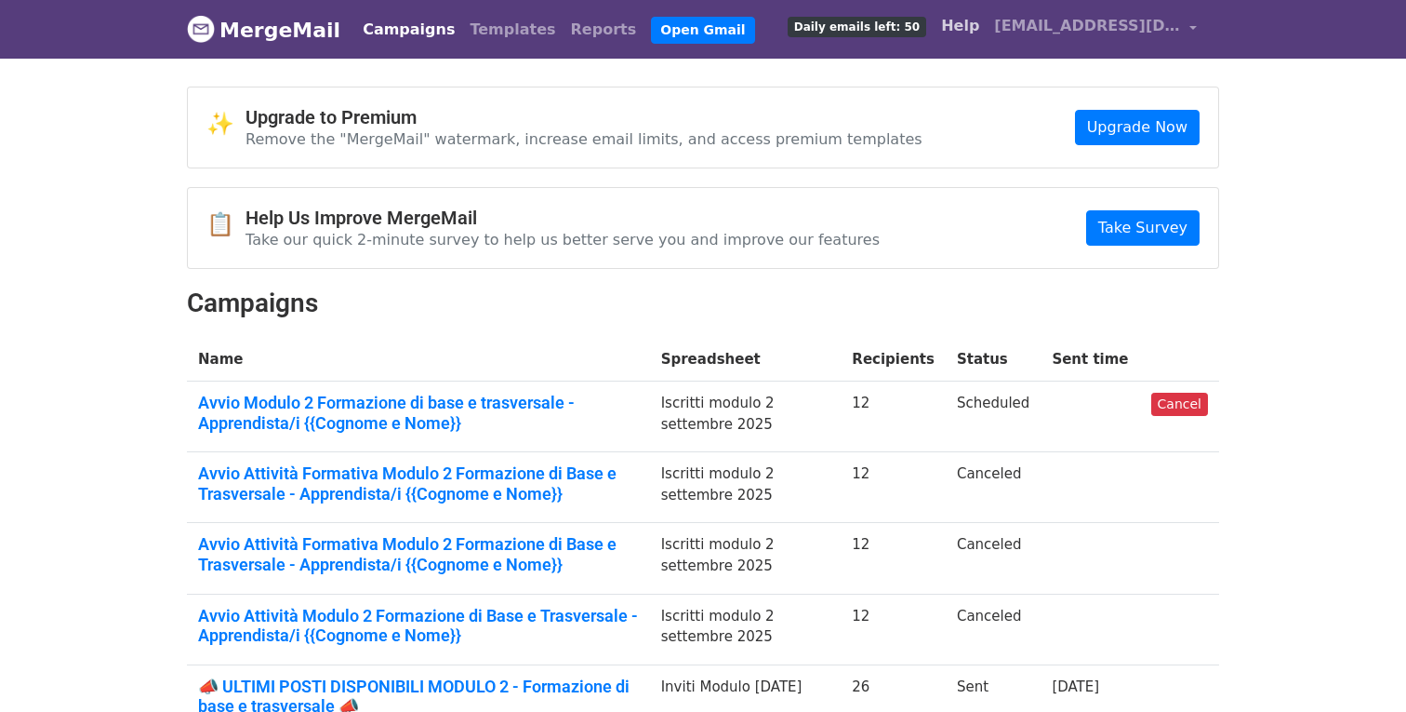
click at [970, 24] on link "Help" at bounding box center [960, 25] width 53 height 37
click at [1176, 401] on link "Cancel" at bounding box center [1180, 404] width 57 height 23
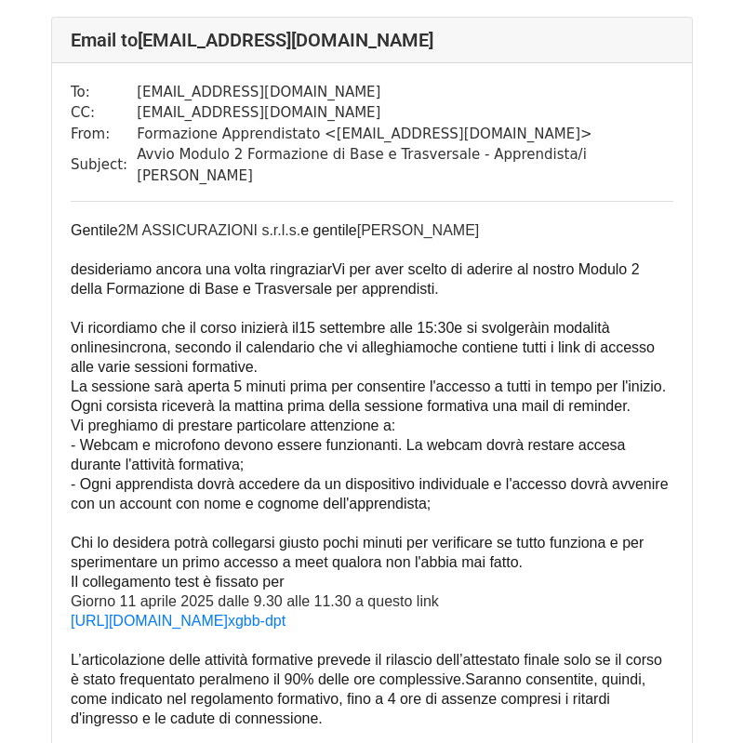
scroll to position [117, 0]
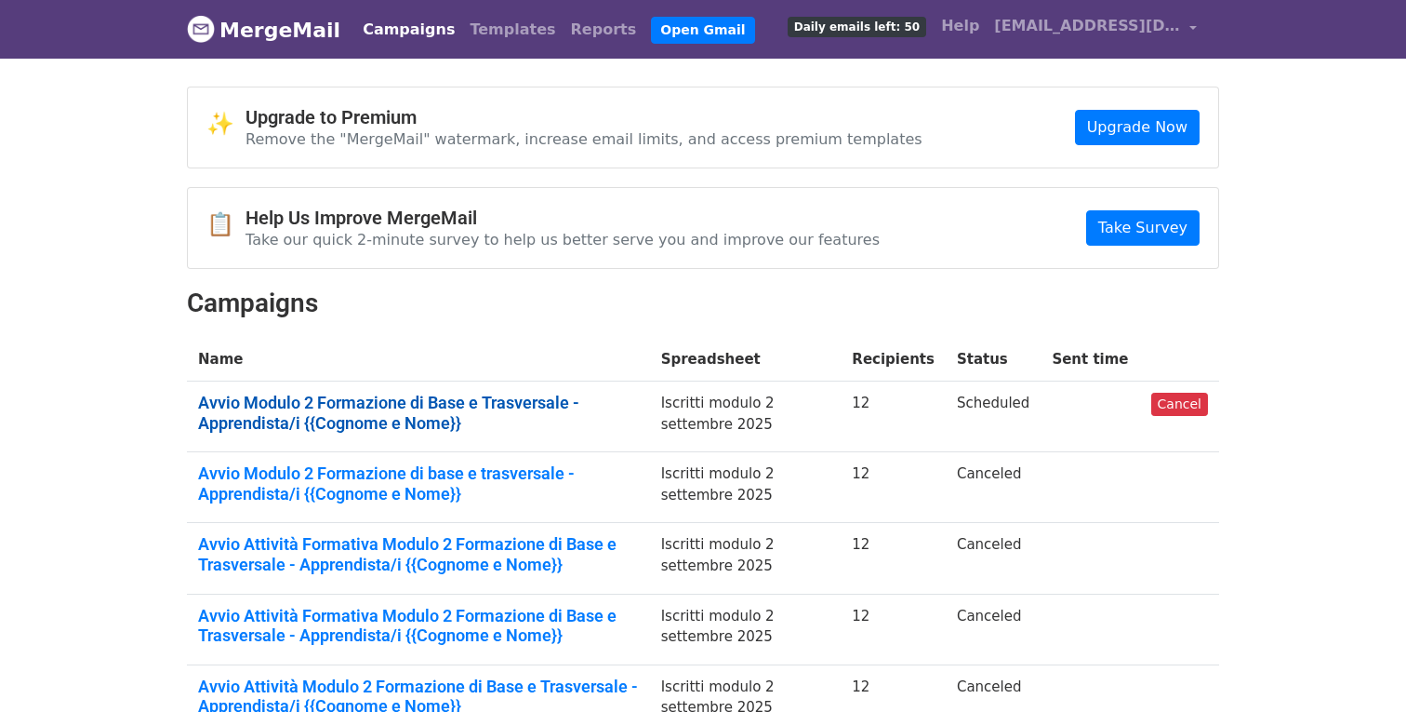
click at [442, 397] on link "Avvio Modulo 2 Formazione di Base e Trasversale - Apprendista/i {{Cognome e Nom…" at bounding box center [418, 413] width 441 height 40
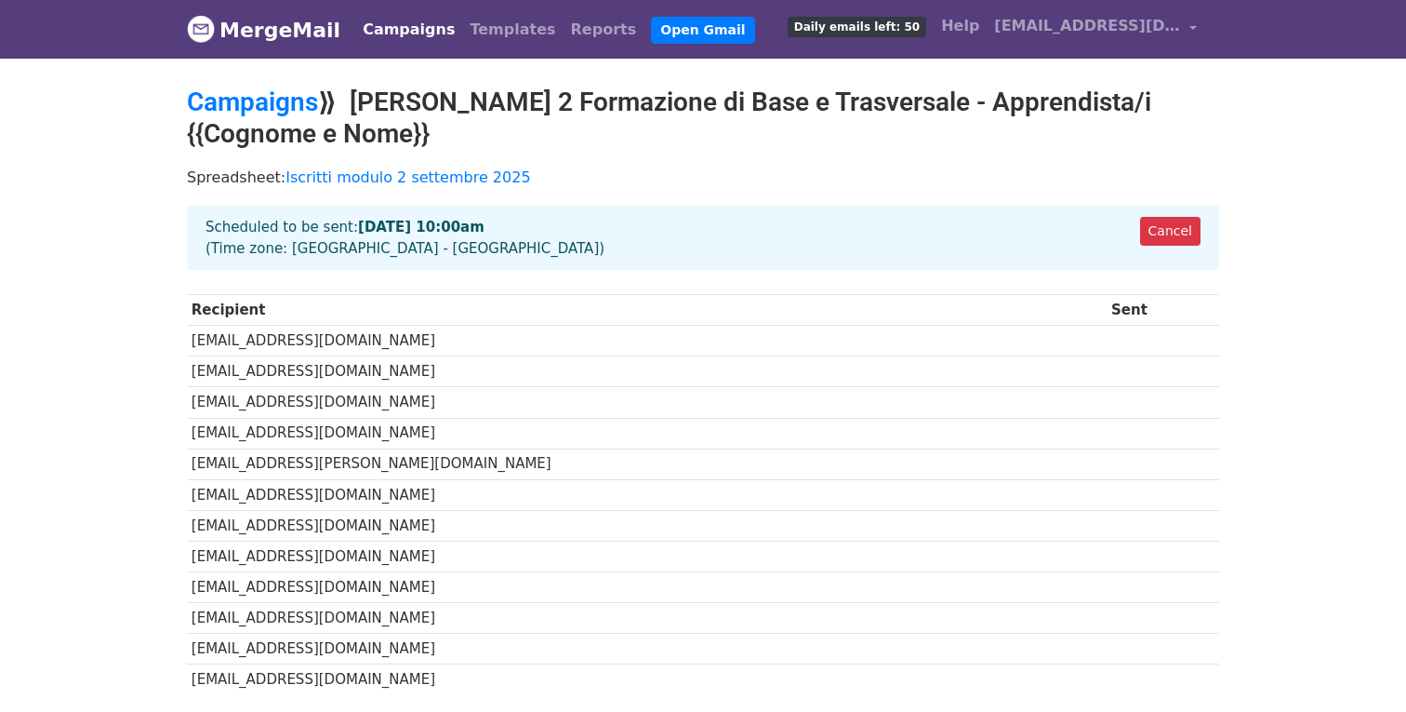
click at [397, 26] on link "Campaigns" at bounding box center [408, 29] width 107 height 37
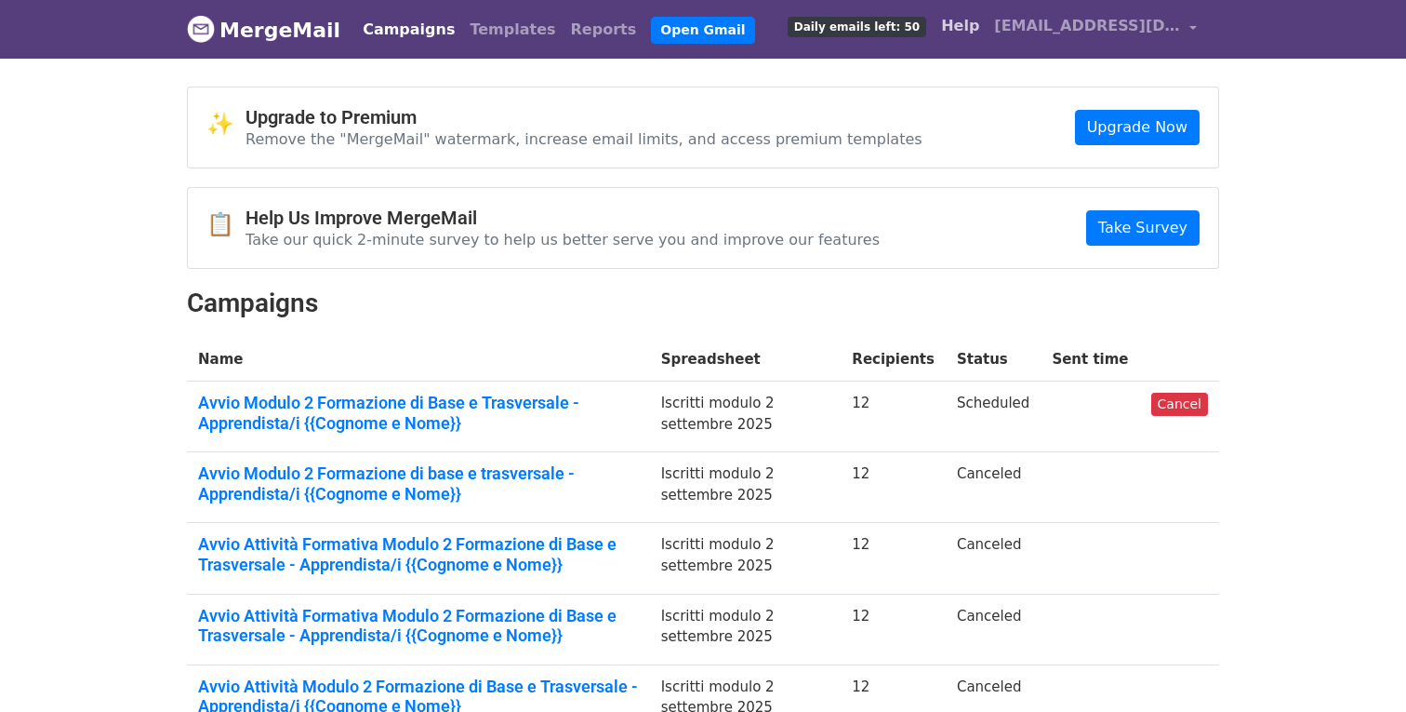
click at [955, 23] on link "Help" at bounding box center [960, 25] width 53 height 37
click at [966, 20] on link "Help" at bounding box center [960, 25] width 53 height 37
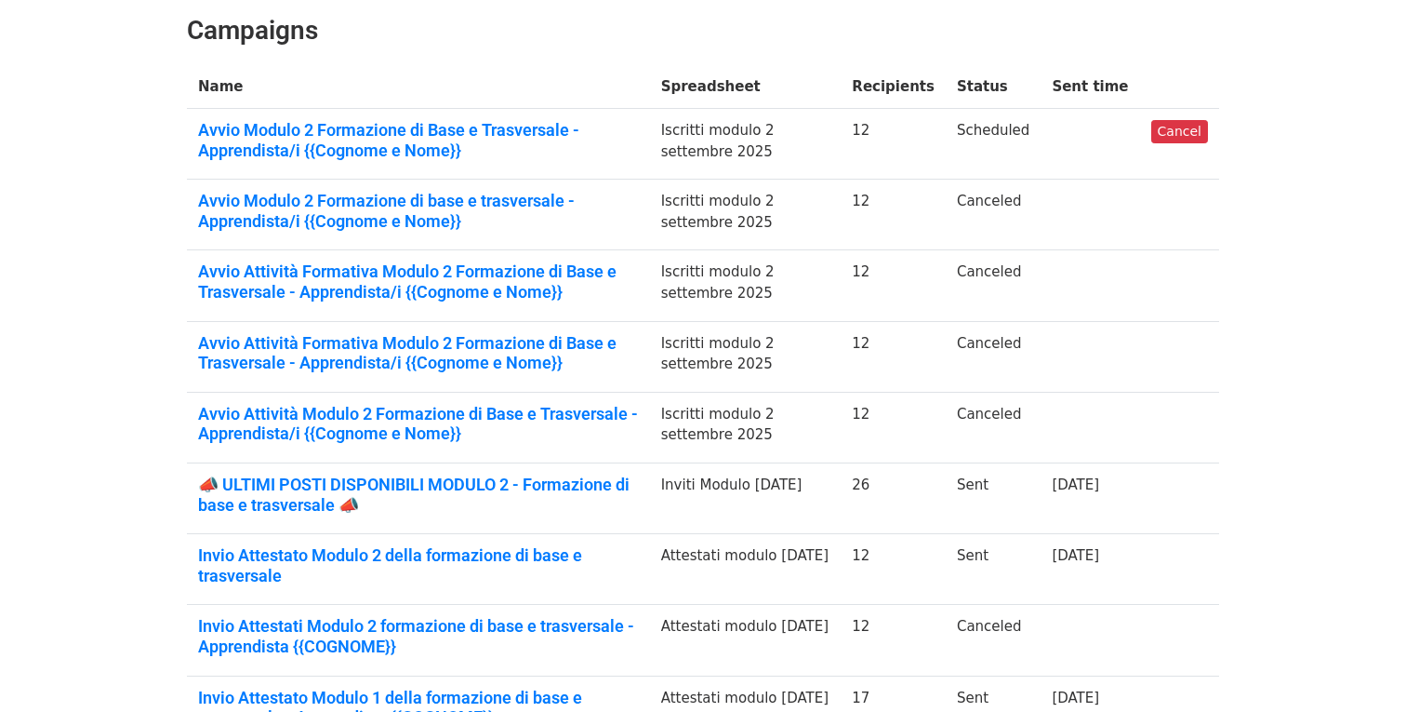
scroll to position [272, 0]
